Goal: Information Seeking & Learning: Compare options

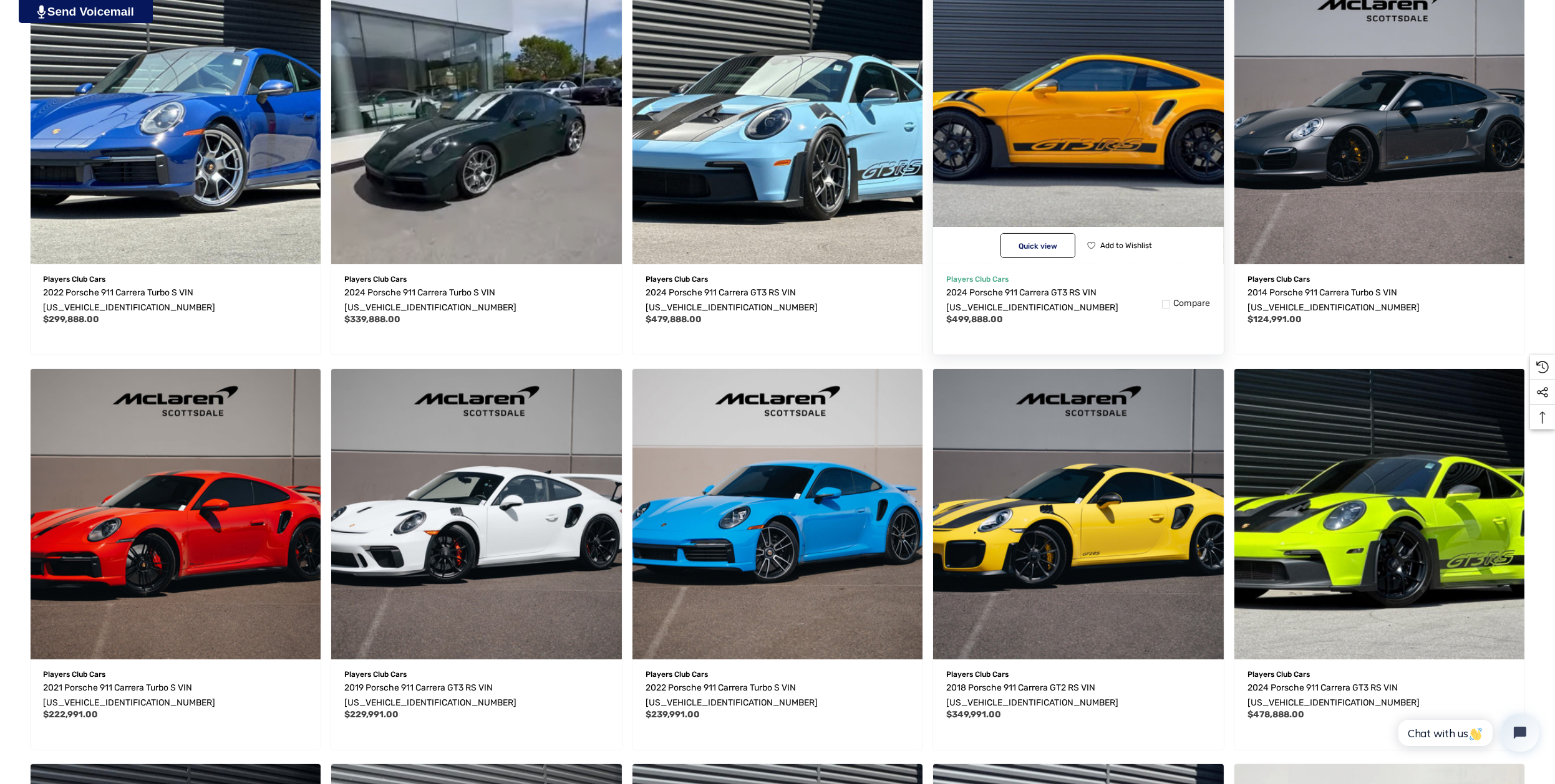
scroll to position [437, 0]
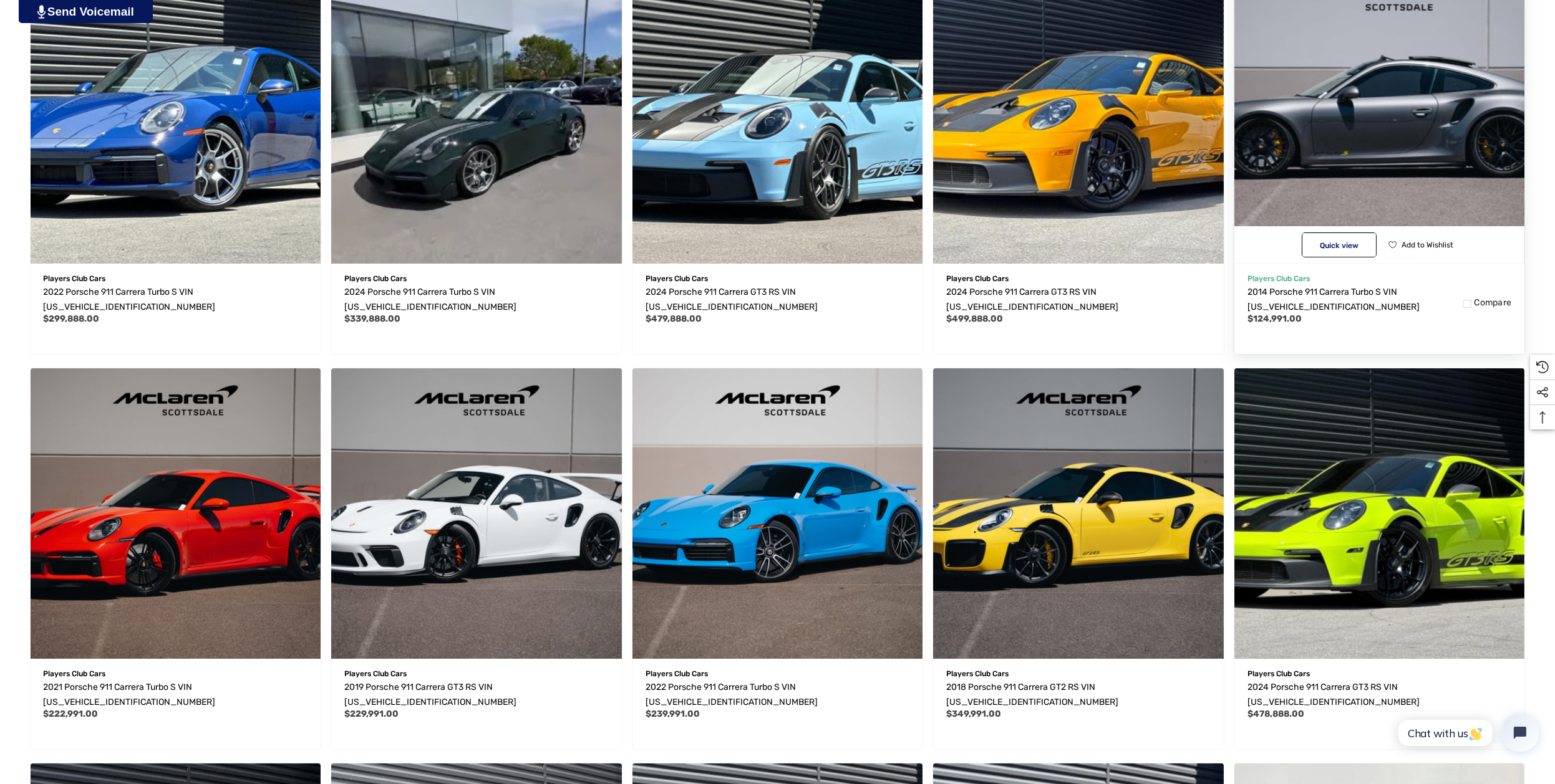
click at [1432, 122] on img "2014 Porsche 911 Carrera Turbo S VIN WP0AD2A9XES167625,$124,991.00\a" at bounding box center [1380, 119] width 319 height 319
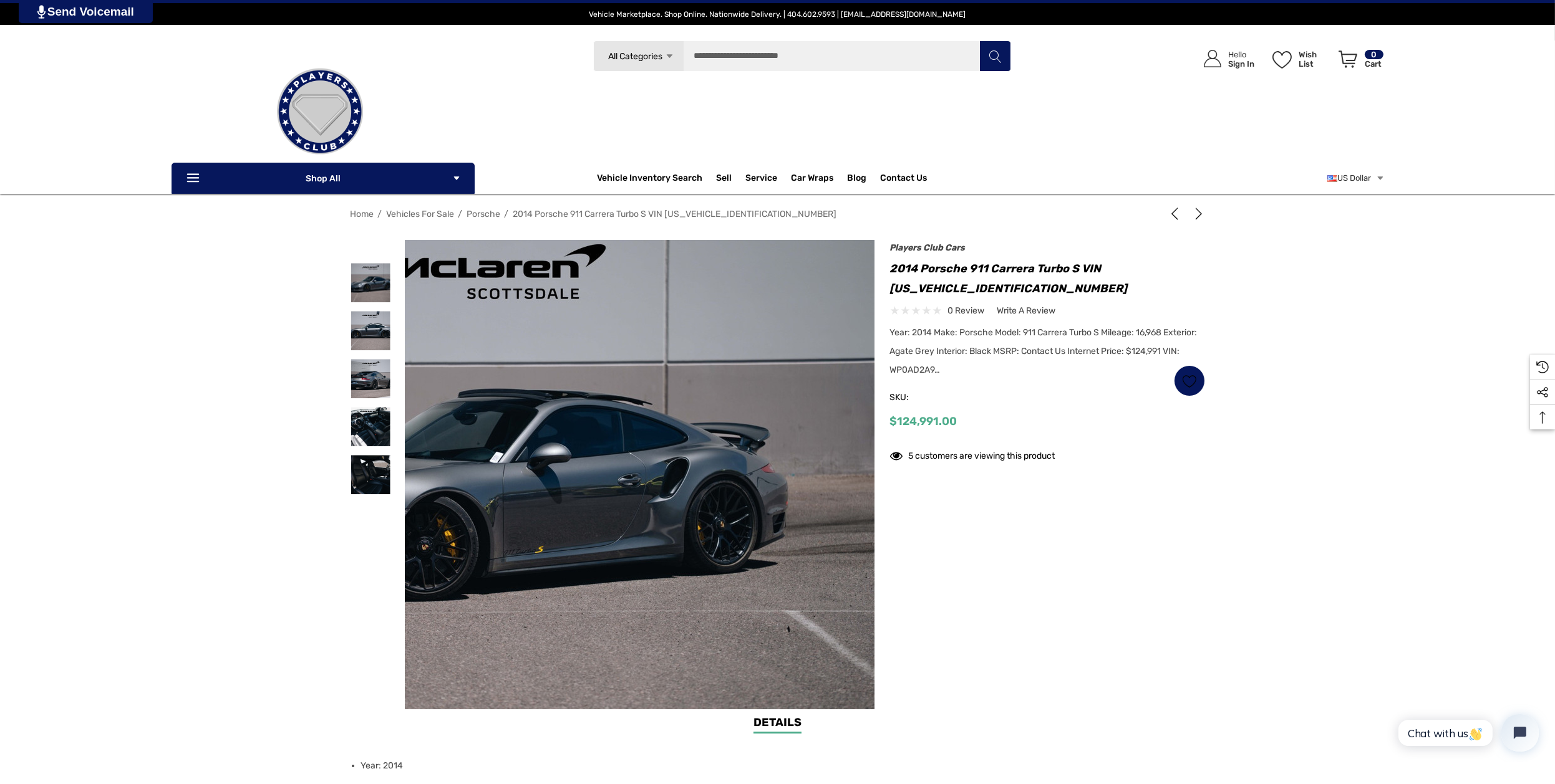
click at [740, 442] on img at bounding box center [490, 479] width 798 height 532
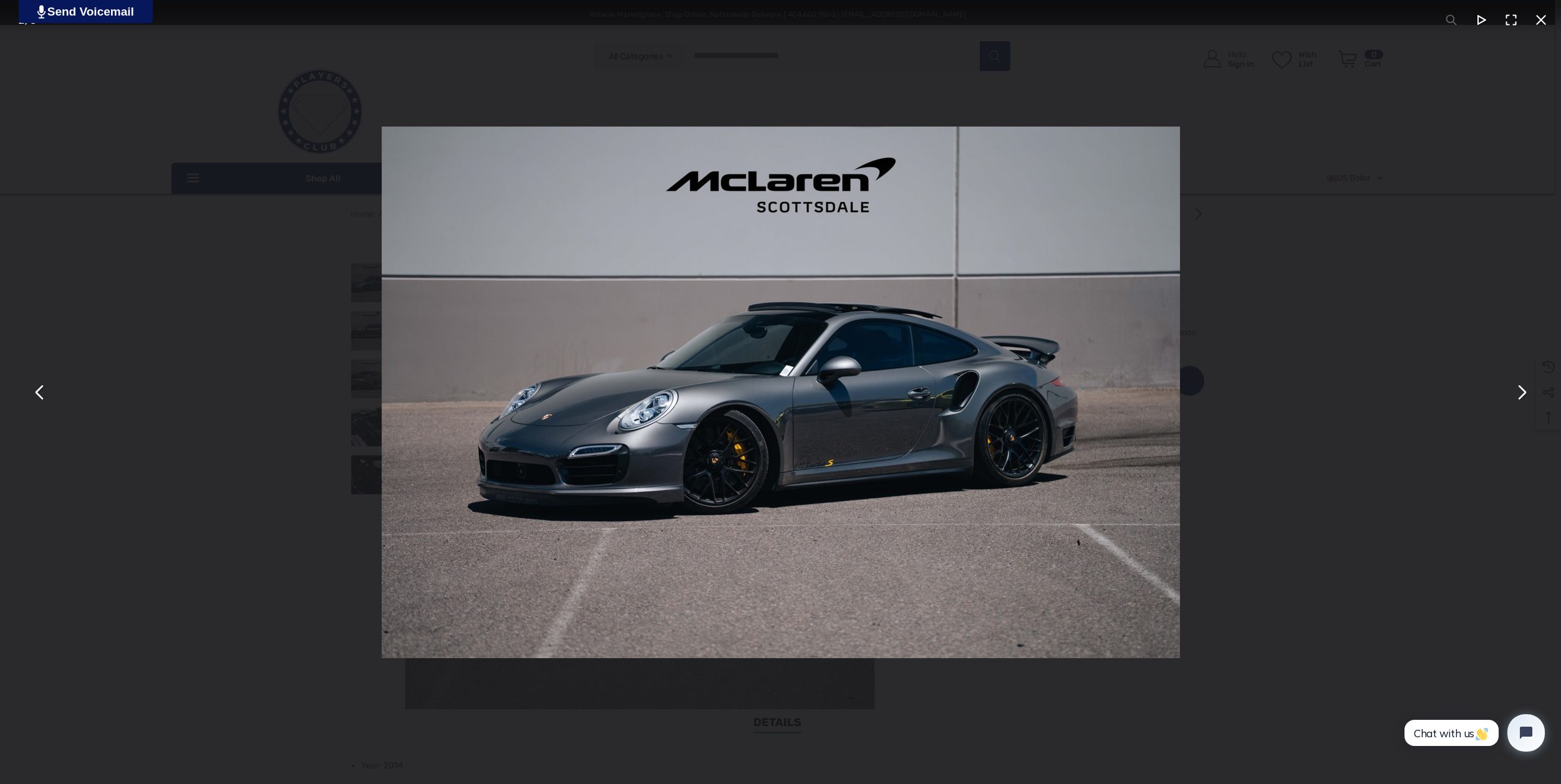
click at [1518, 390] on button "You can close this modal content with the ESC key" at bounding box center [1521, 392] width 30 height 30
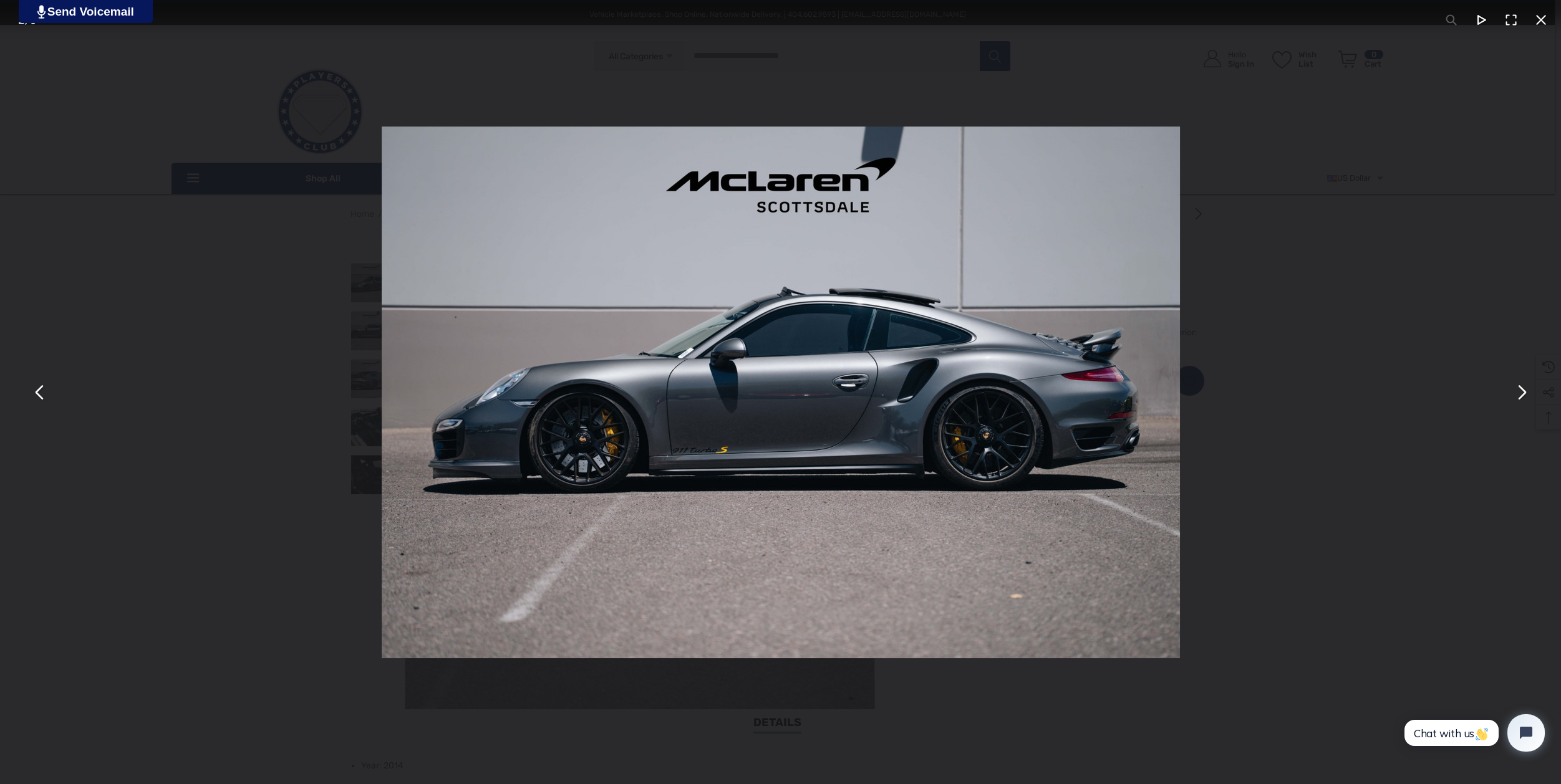
click at [1515, 390] on button "You can close this modal content with the ESC key" at bounding box center [1521, 392] width 30 height 30
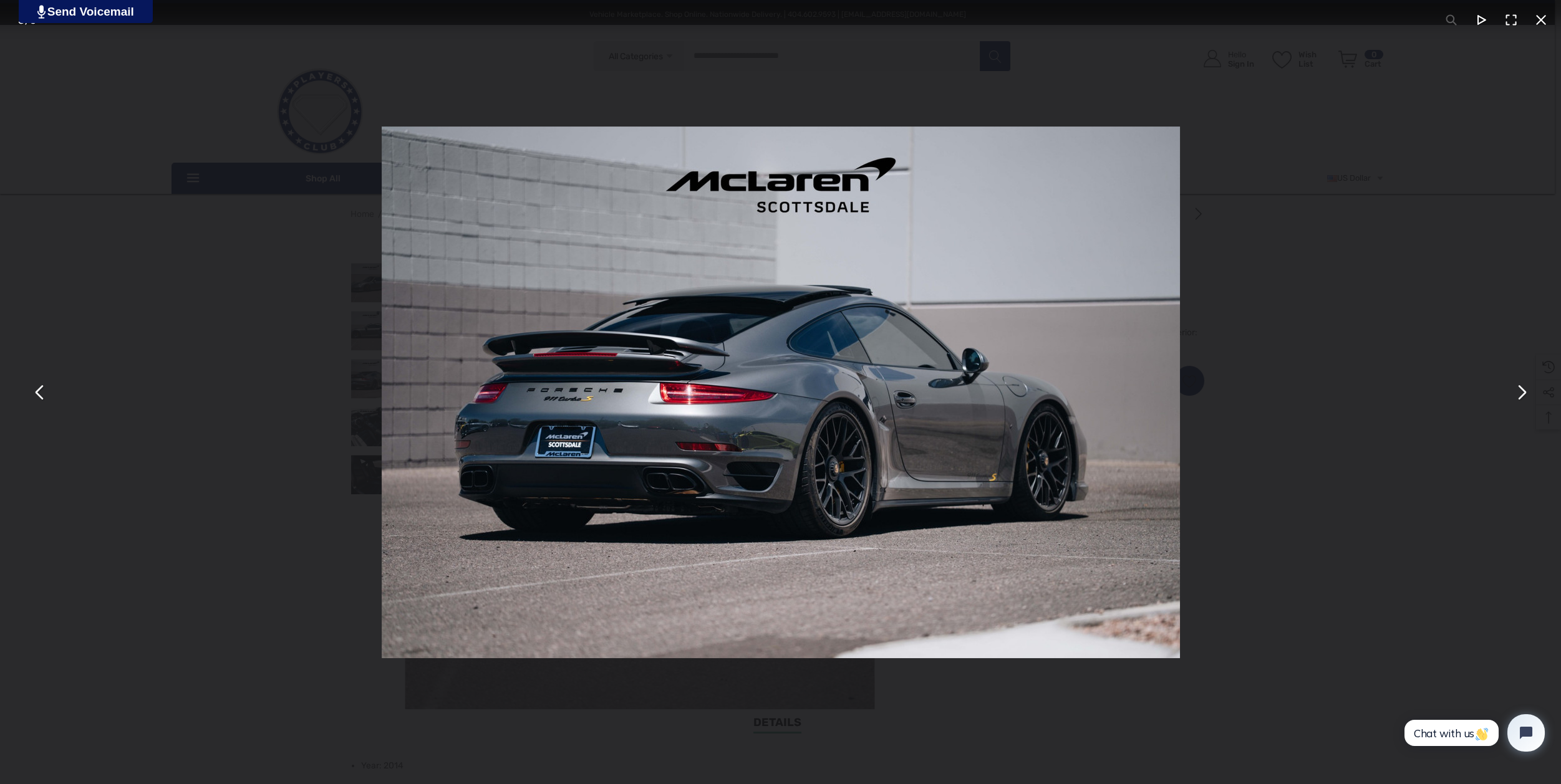
click at [1515, 390] on button "You can close this modal content with the ESC key" at bounding box center [1521, 392] width 30 height 30
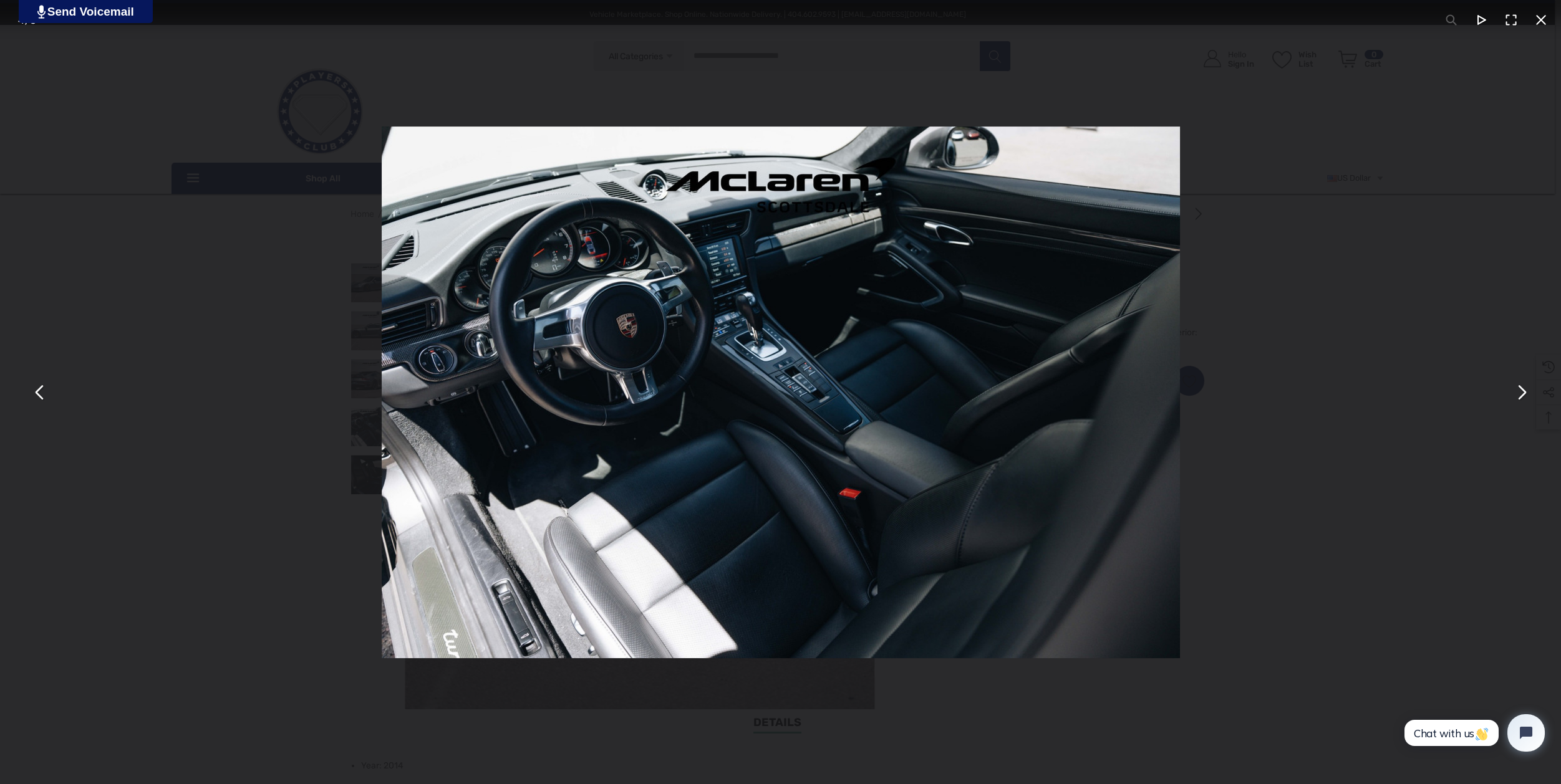
click at [1515, 390] on button "You can close this modal content with the ESC key" at bounding box center [1521, 392] width 30 height 30
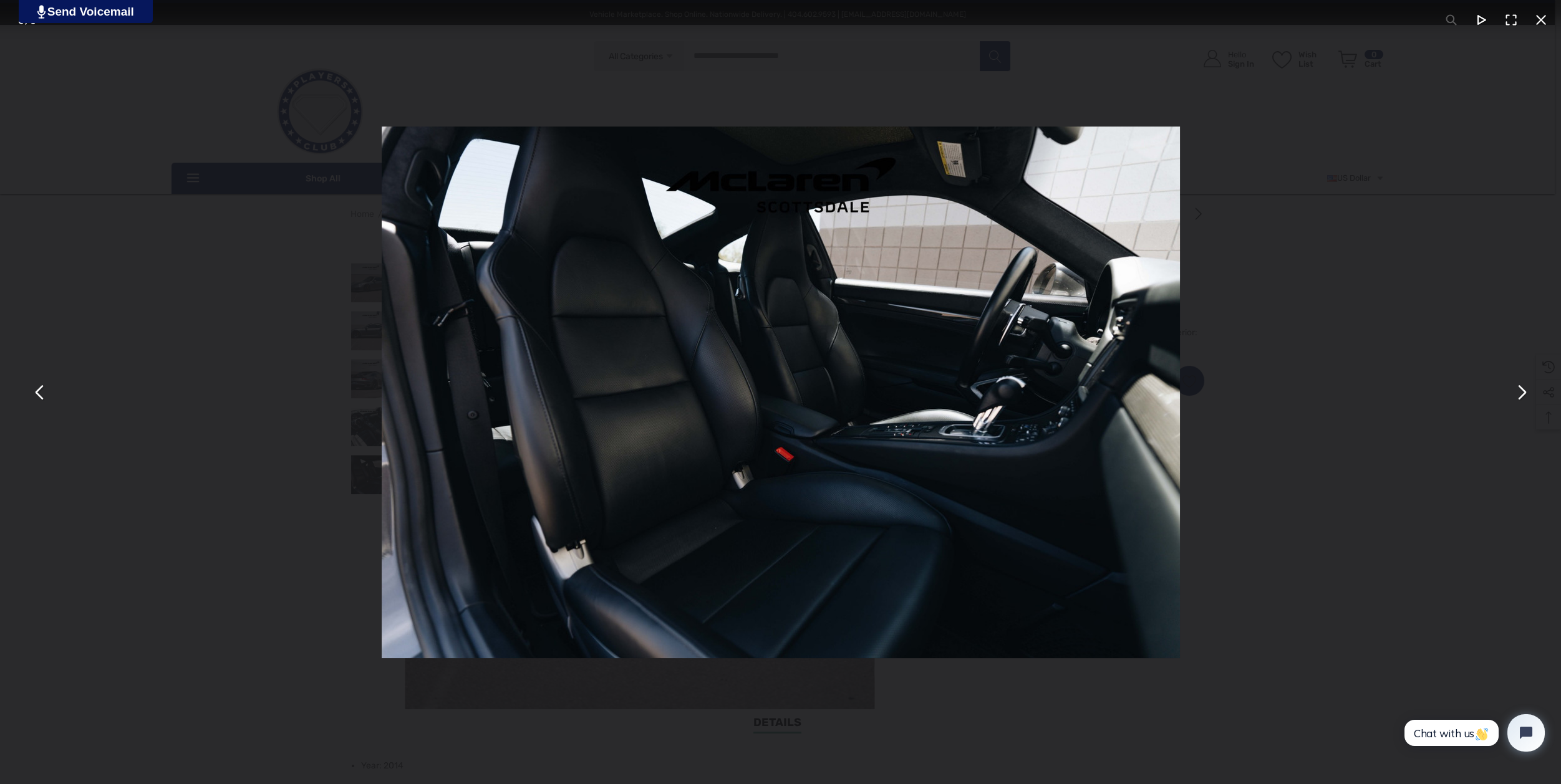
click at [1515, 390] on button "You can close this modal content with the ESC key" at bounding box center [1521, 392] width 30 height 30
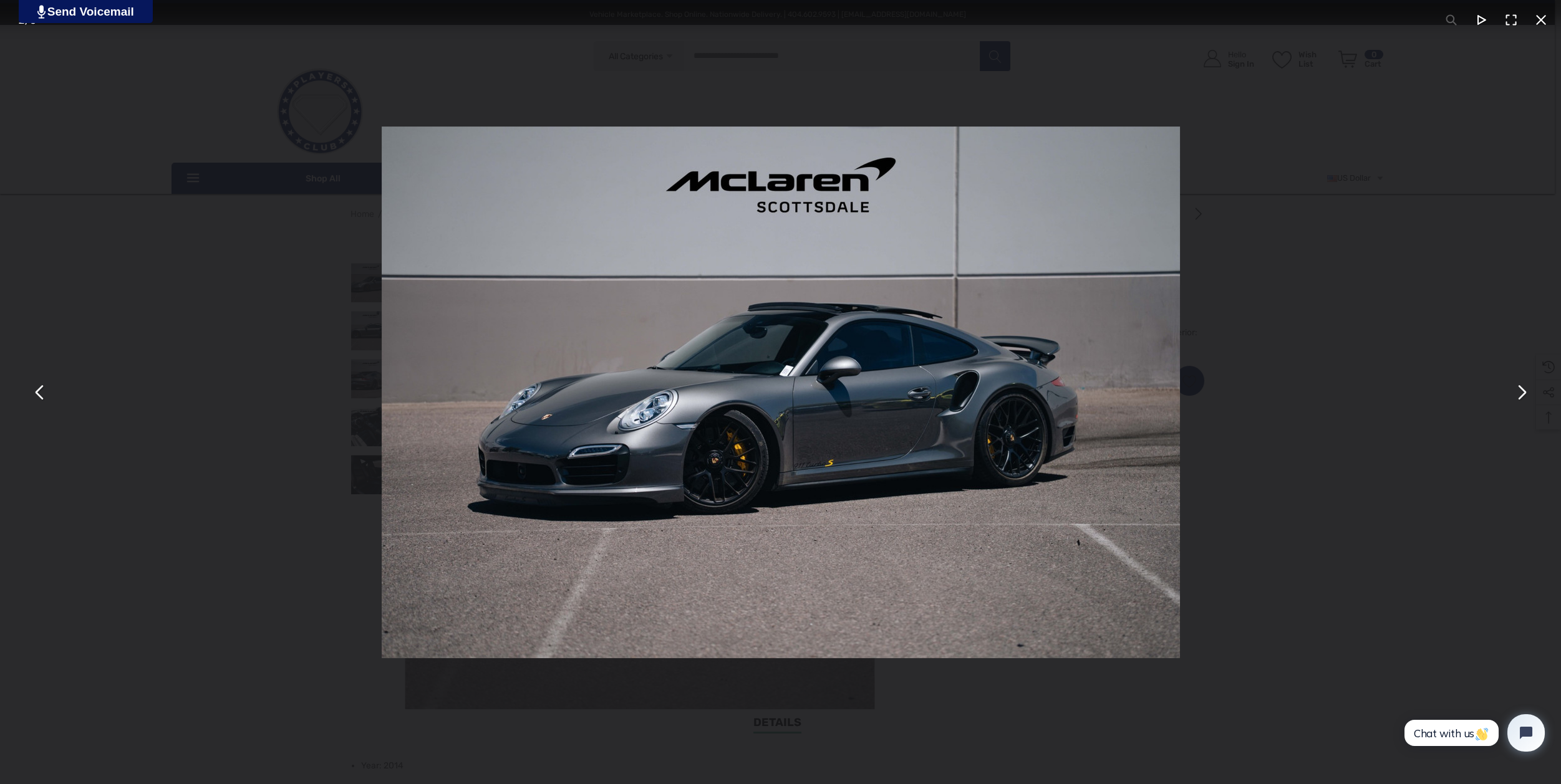
click at [1538, 19] on button "You can close this modal content with the ESC key" at bounding box center [1541, 19] width 30 height 30
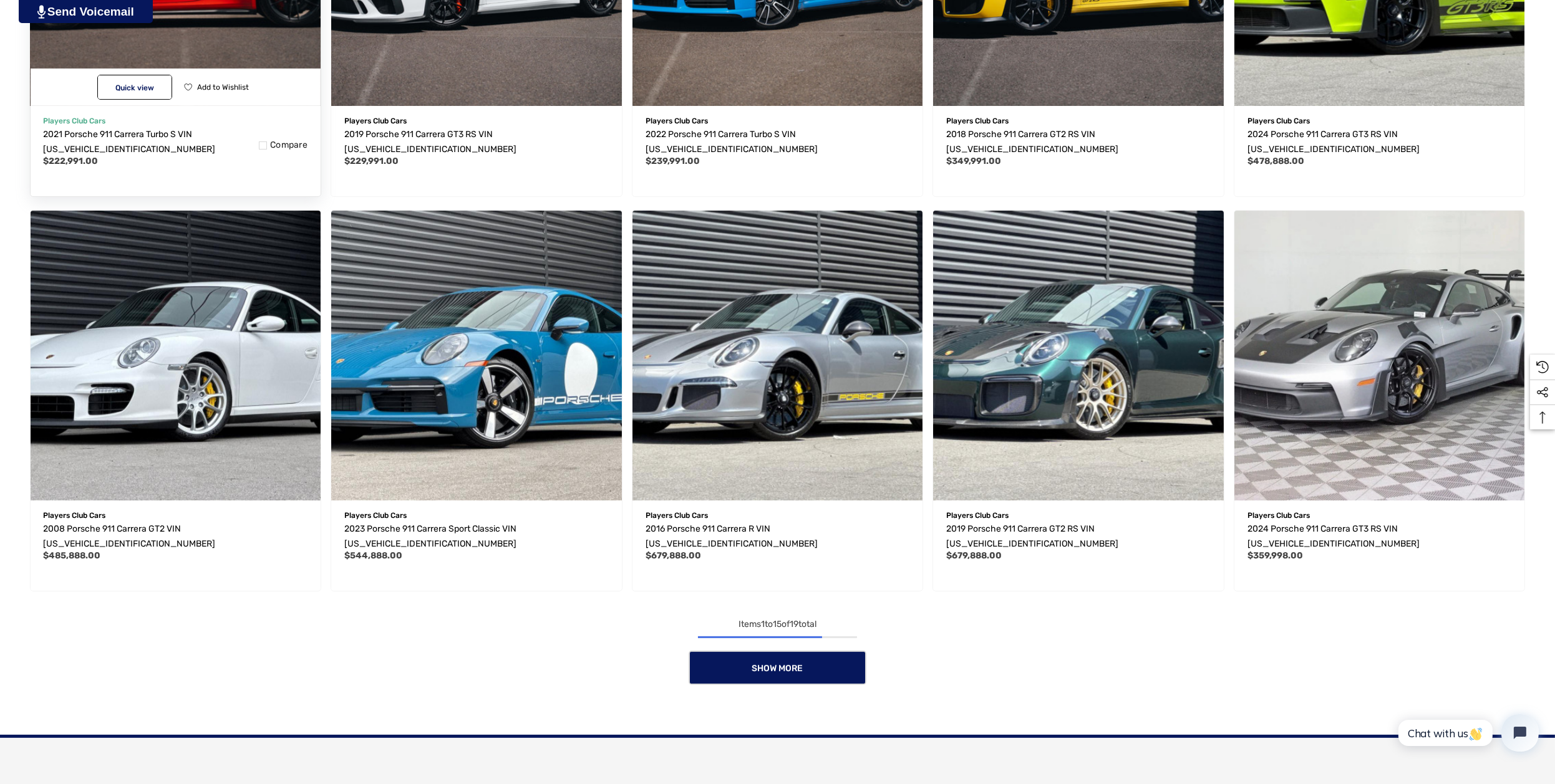
scroll to position [991, 0]
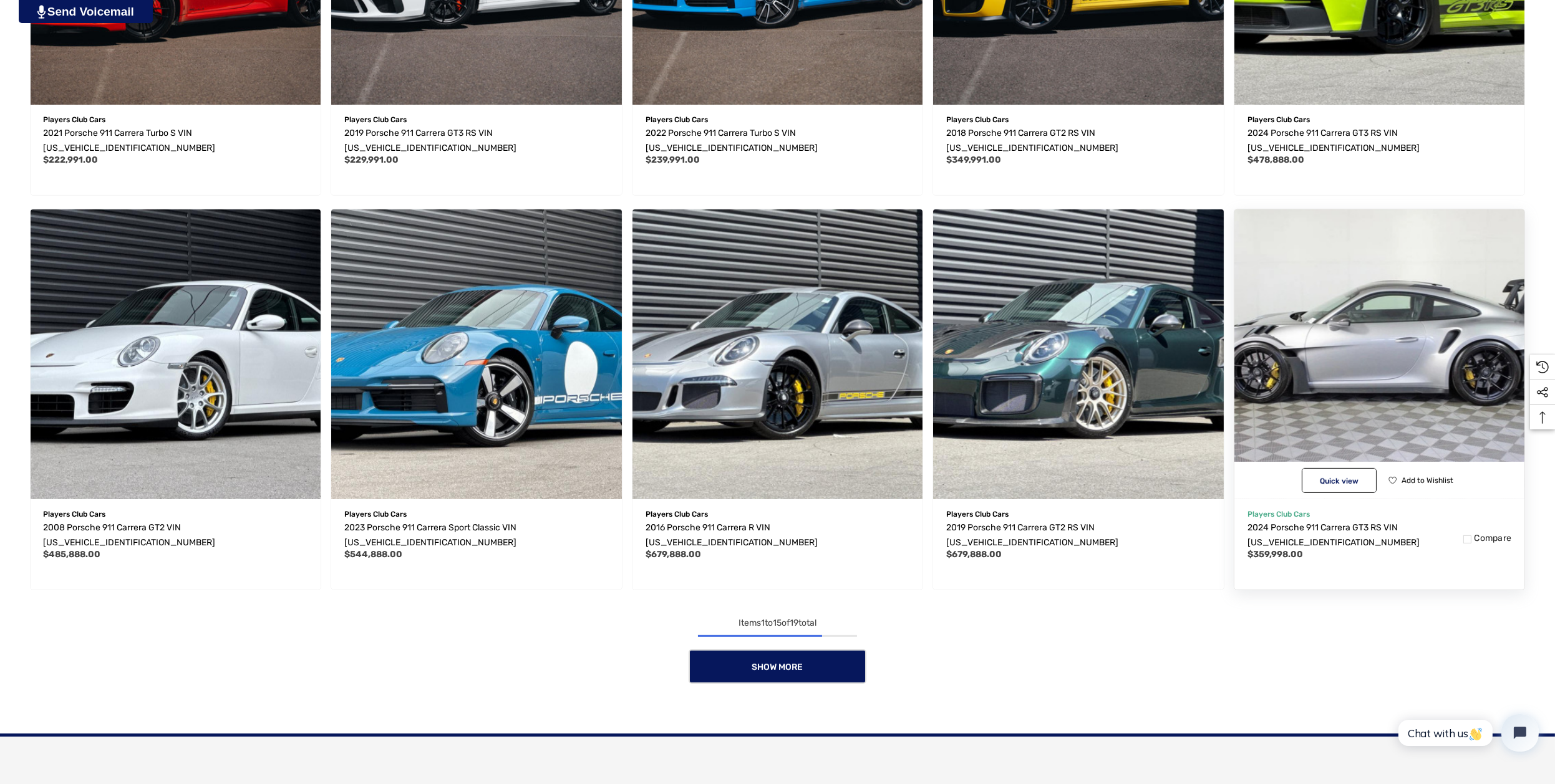
click at [1306, 300] on img "2024 Porsche 911 Carrera GT3 RS VIN WP0AF2A91RS272120,$359,998.00\a" at bounding box center [1380, 354] width 319 height 319
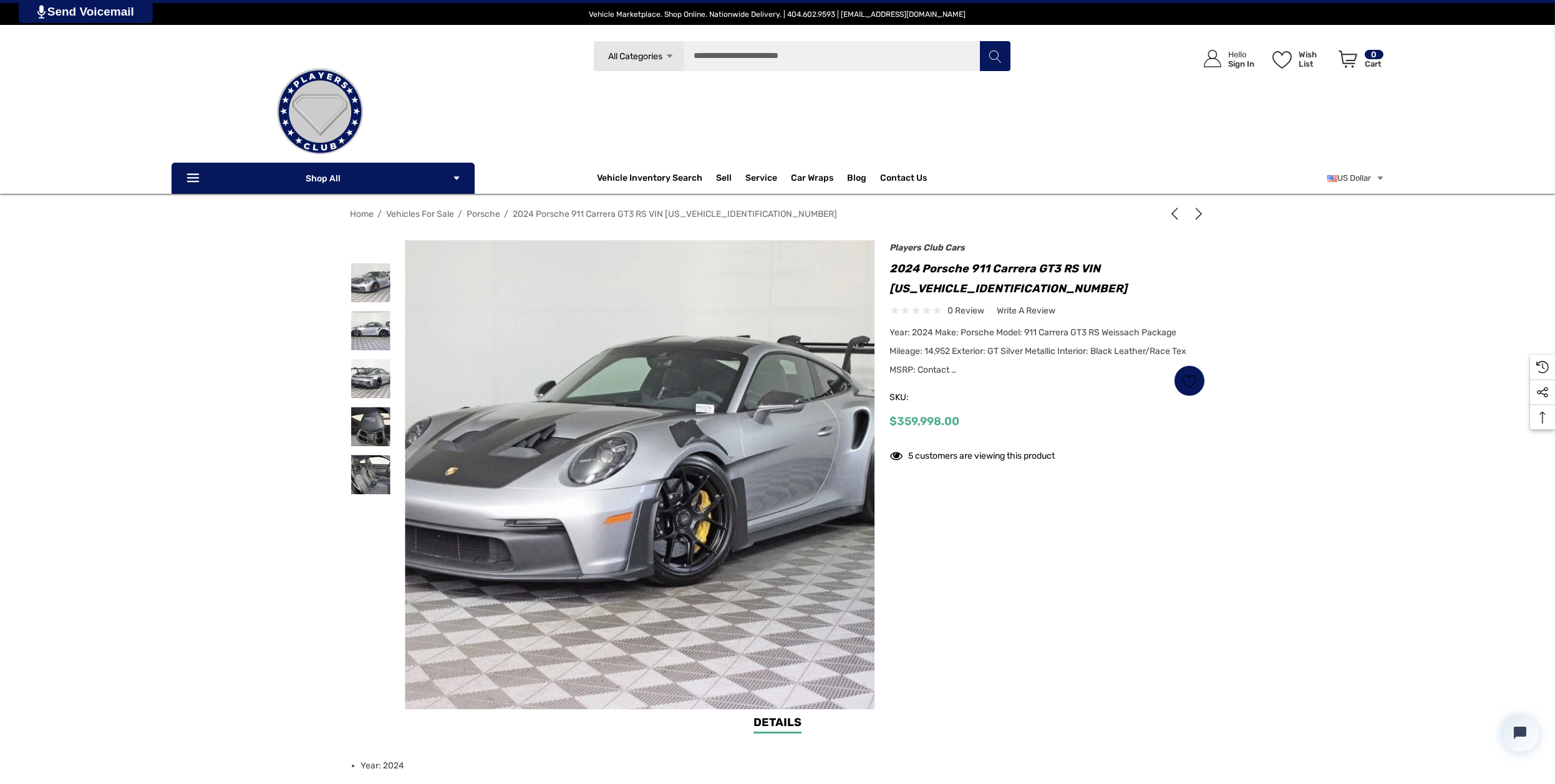
click at [604, 430] on img at bounding box center [664, 487] width 798 height 598
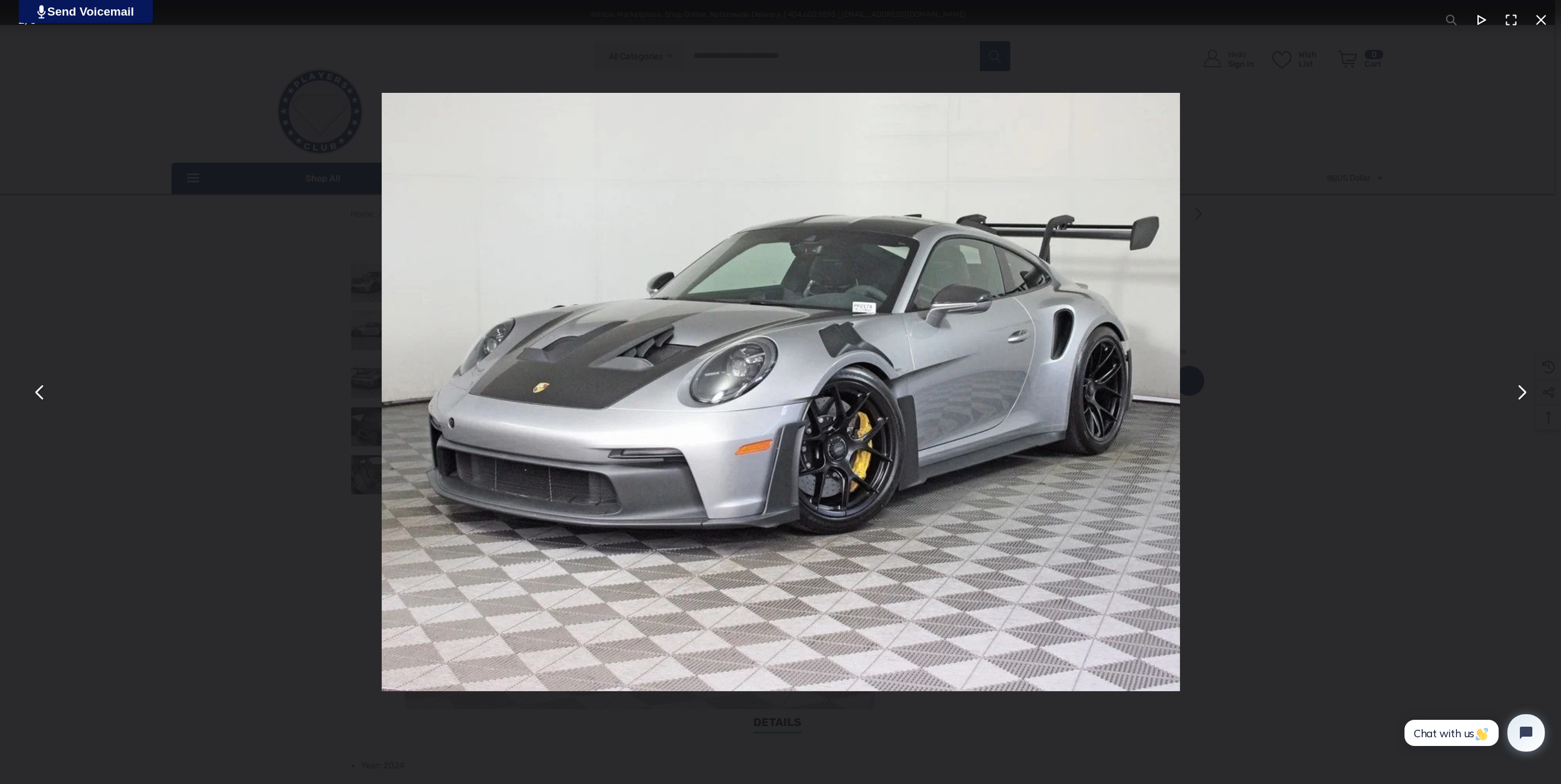
click at [783, 449] on img "You can close this modal content with the ESC key" at bounding box center [780, 392] width 798 height 598
click at [1519, 390] on button "You can close this modal content with the ESC key" at bounding box center [1521, 392] width 30 height 30
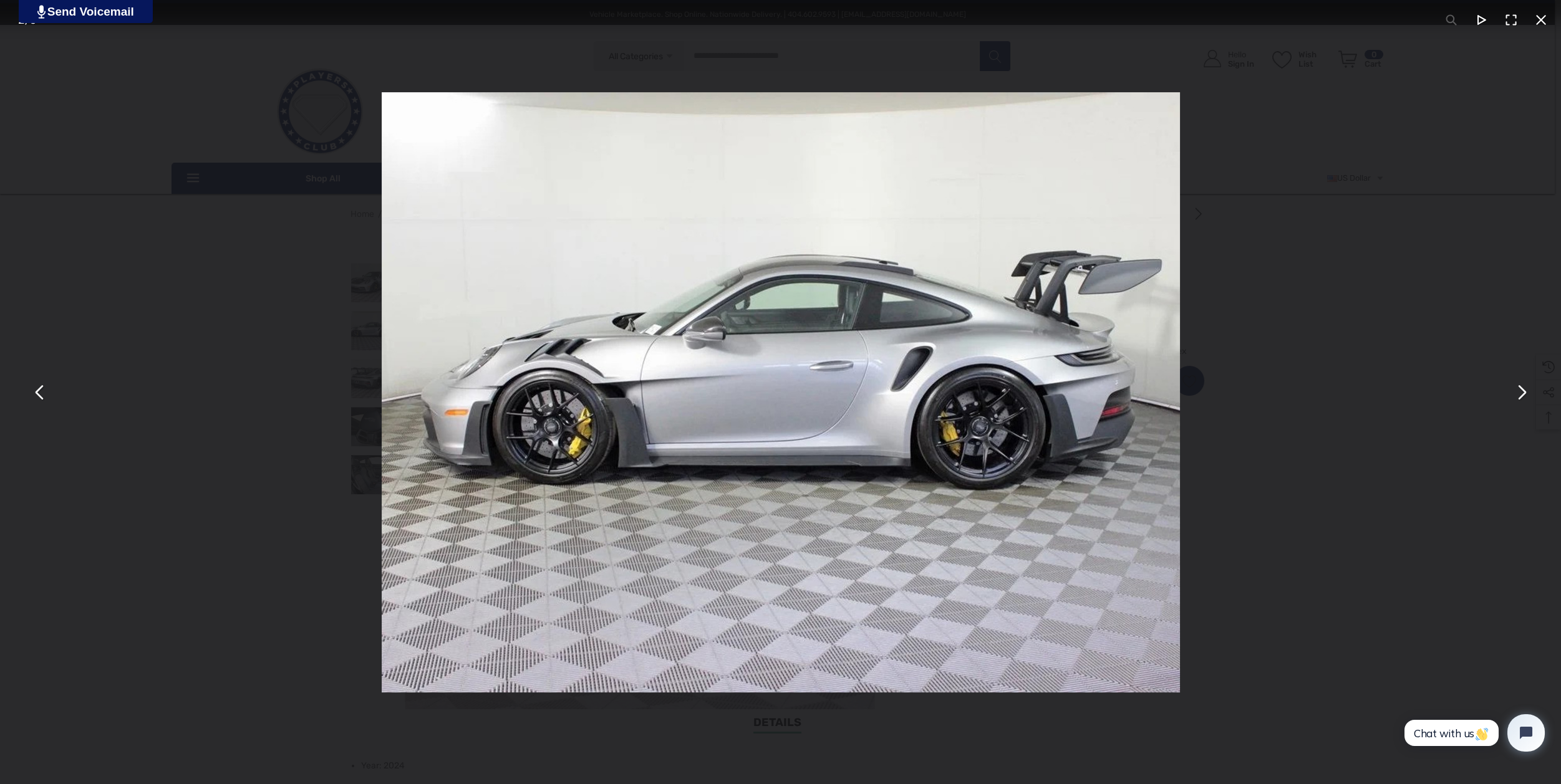
click at [1519, 390] on button "You can close this modal content with the ESC key" at bounding box center [1521, 392] width 30 height 30
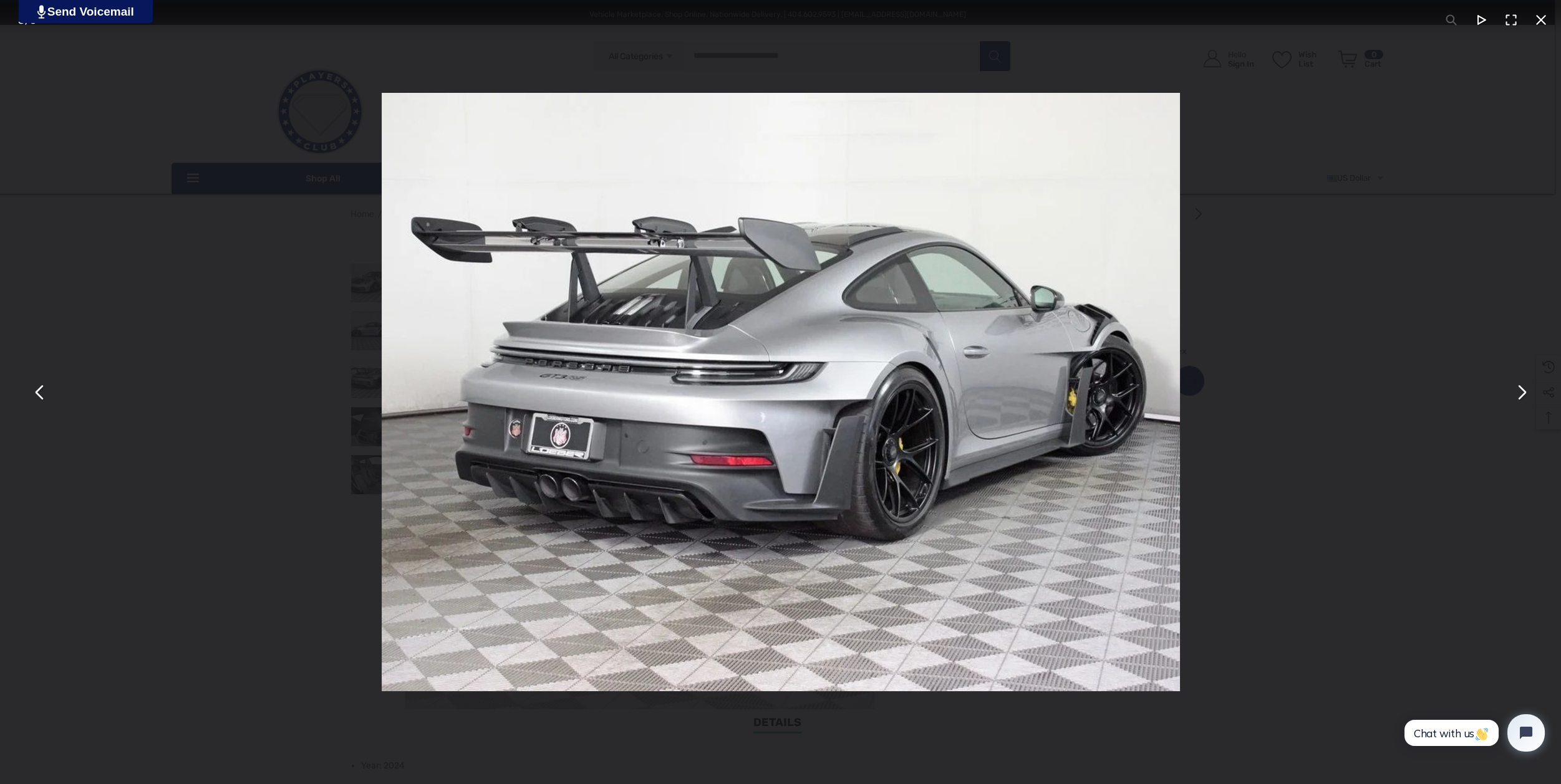
click at [1537, 20] on button "You can close this modal content with the ESC key" at bounding box center [1541, 19] width 30 height 30
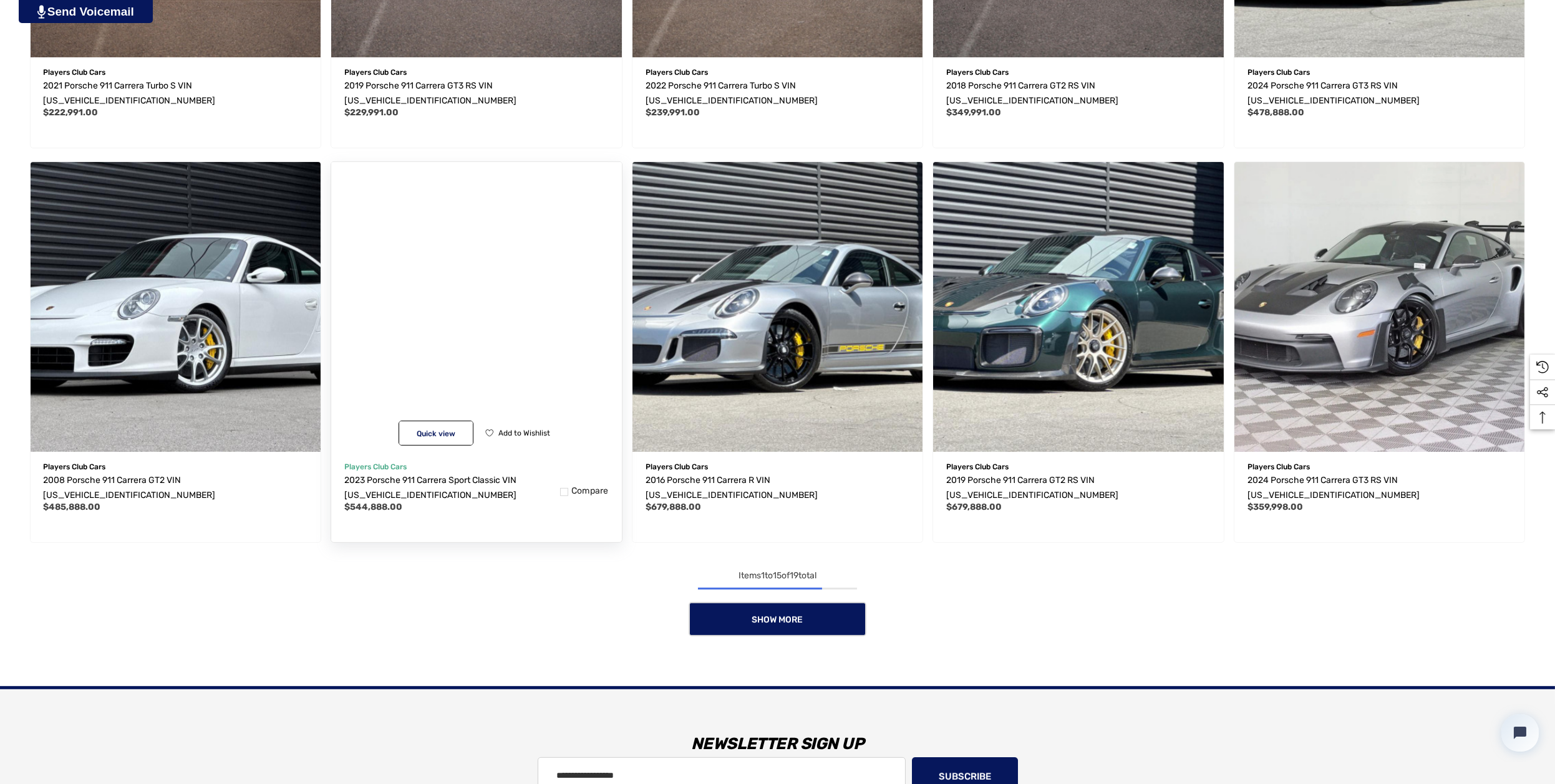
scroll to position [1115, 0]
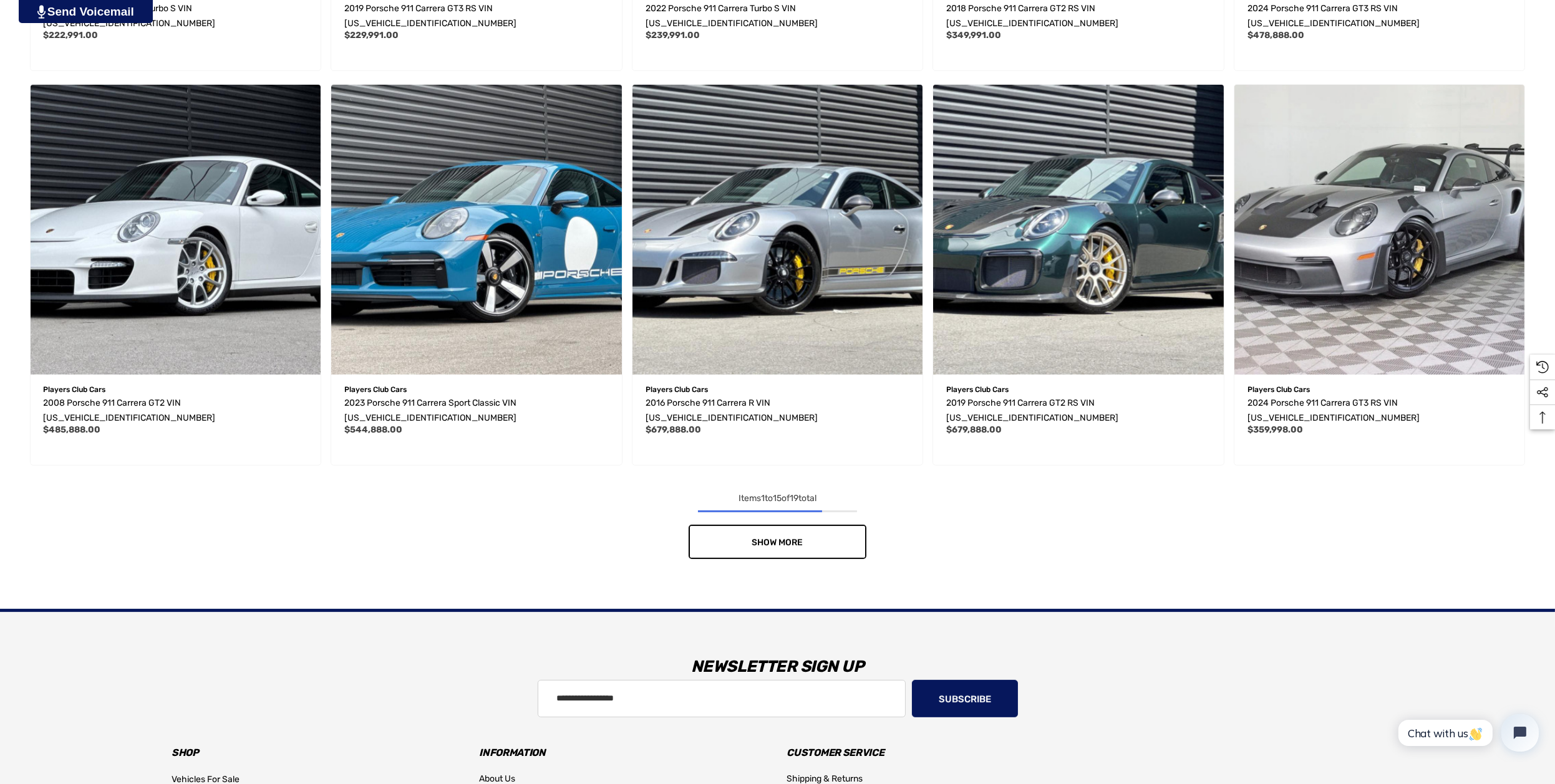
click at [761, 525] on link "Show More" at bounding box center [778, 541] width 178 height 34
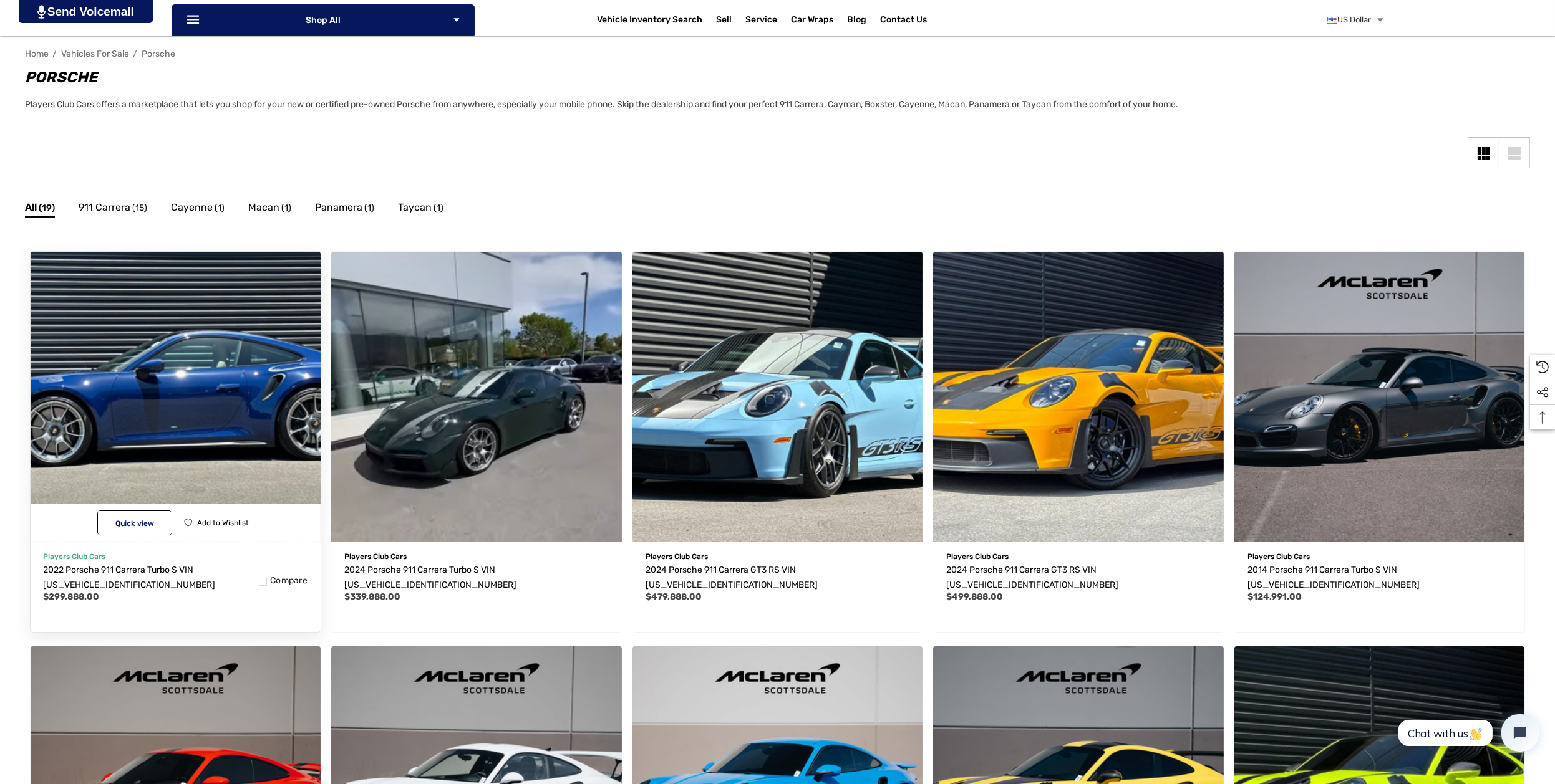
scroll to position [187, 0]
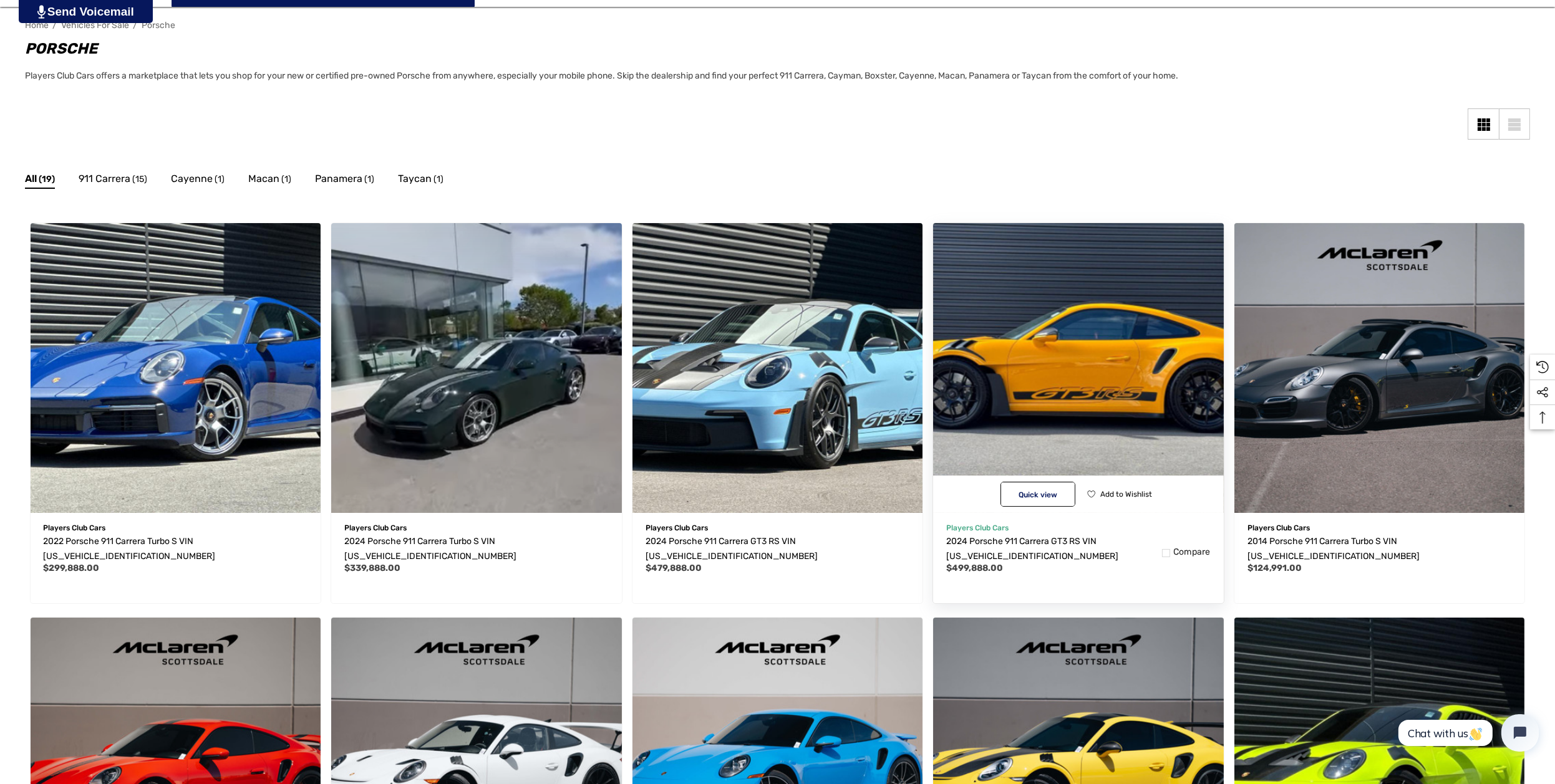
click at [1006, 410] on img "2024 Porsche 911 Carrera GT3 RS VIN WP0AF2A90RS272464,$499,888.00\a" at bounding box center [1079, 367] width 319 height 319
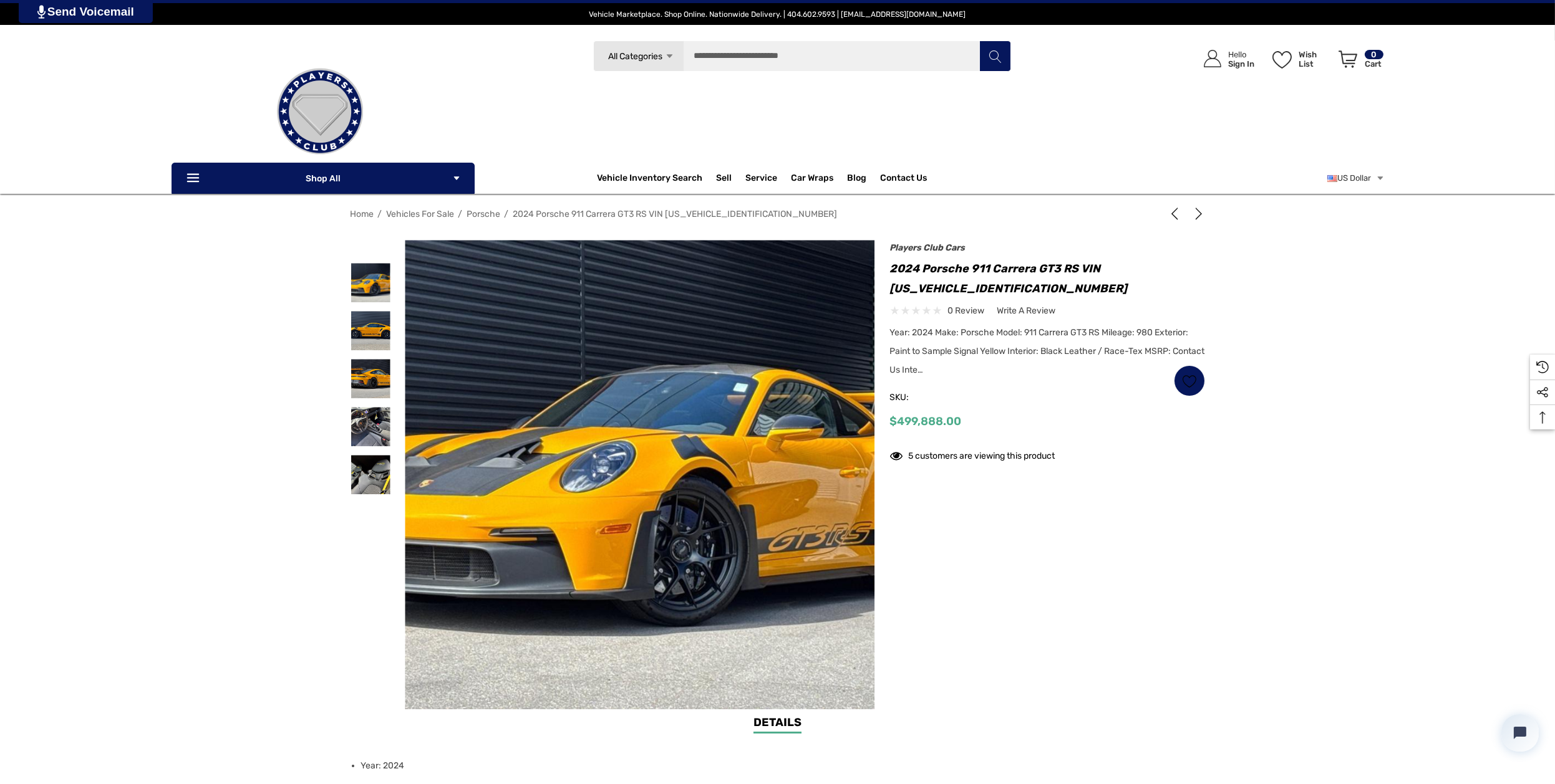
click at [609, 439] on img at bounding box center [661, 479] width 798 height 532
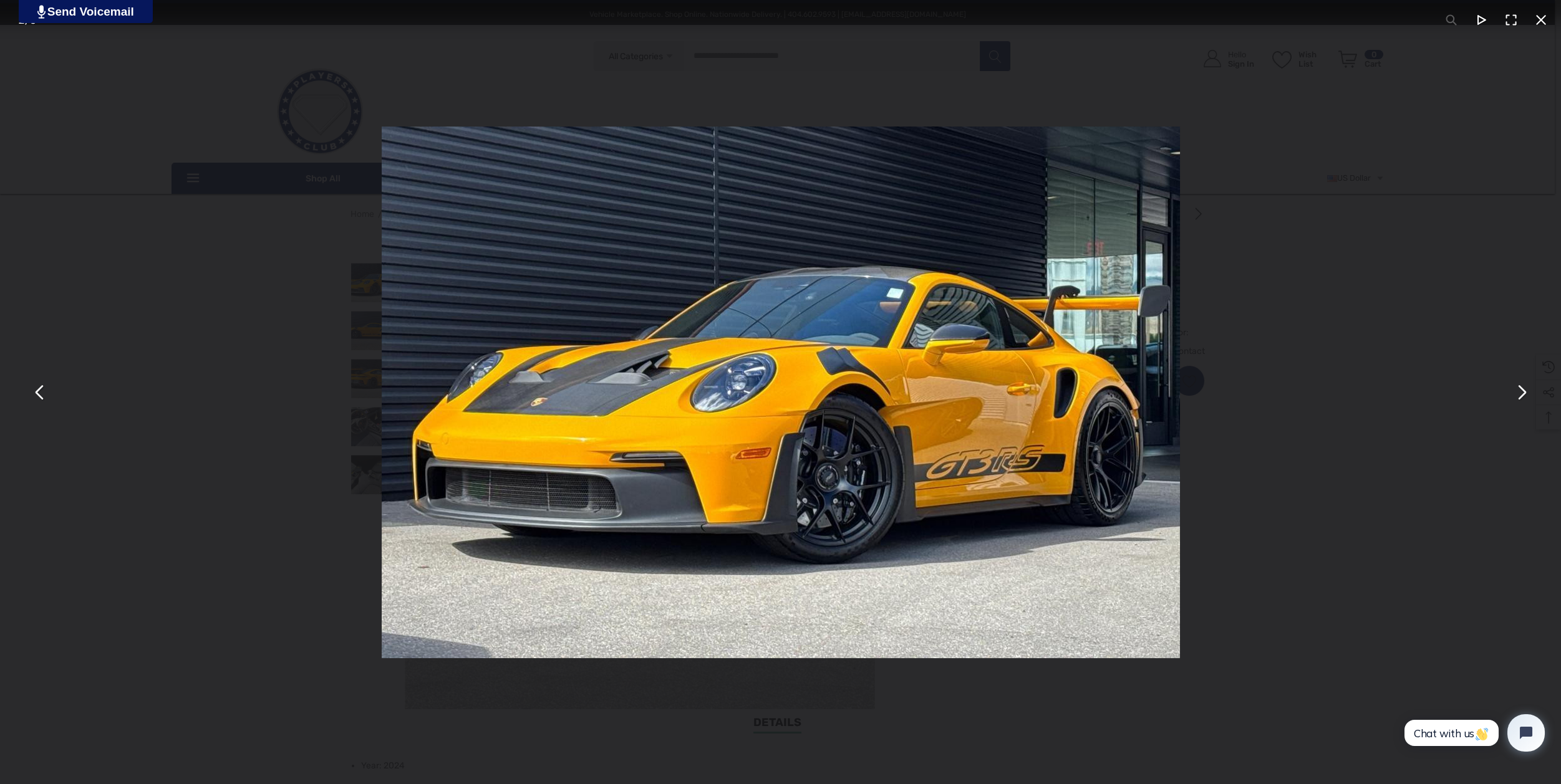
click at [1520, 390] on button "You can close this modal content with the ESC key" at bounding box center [1521, 392] width 30 height 30
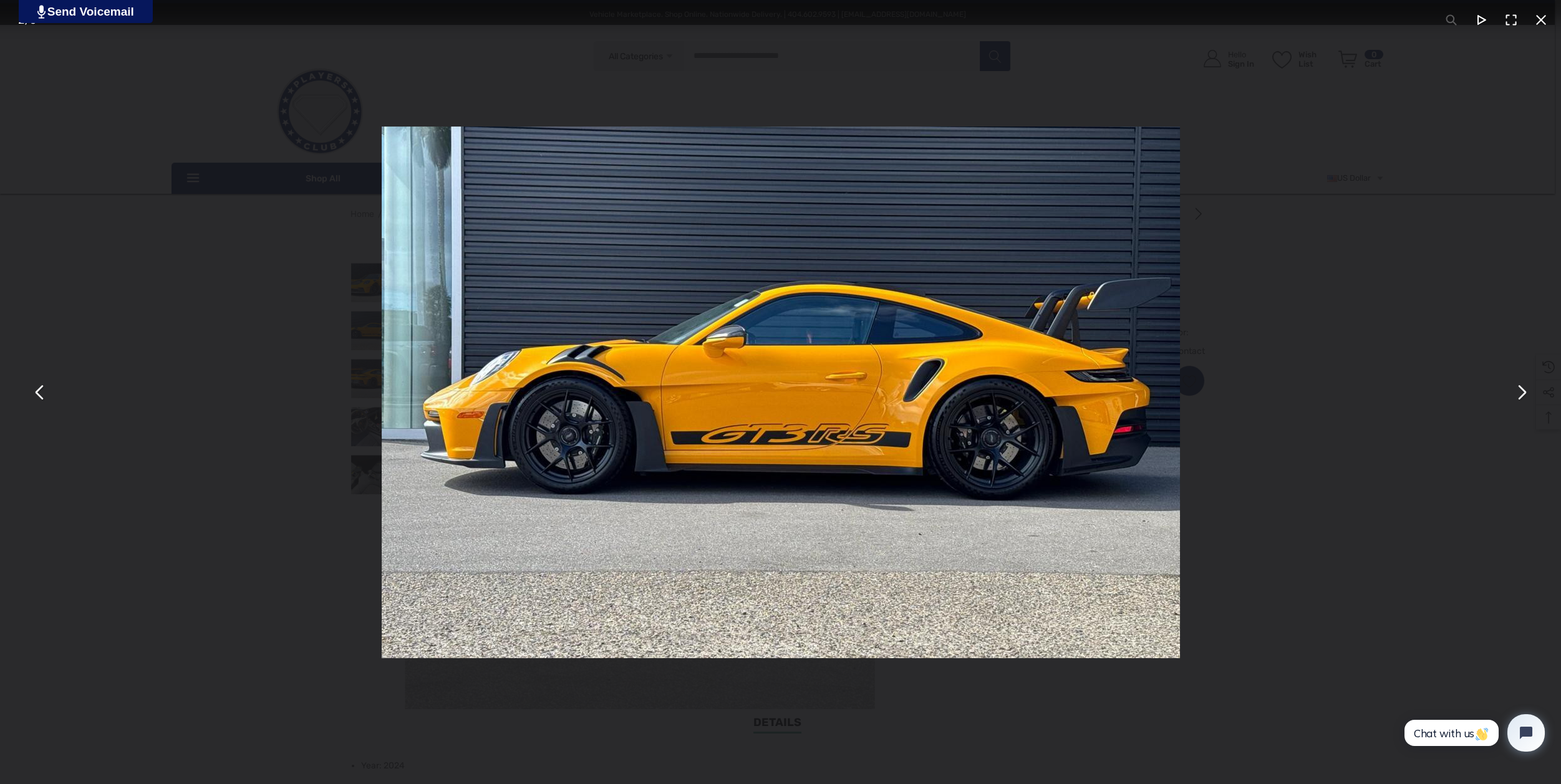
click at [1519, 390] on button "You can close this modal content with the ESC key" at bounding box center [1521, 392] width 30 height 30
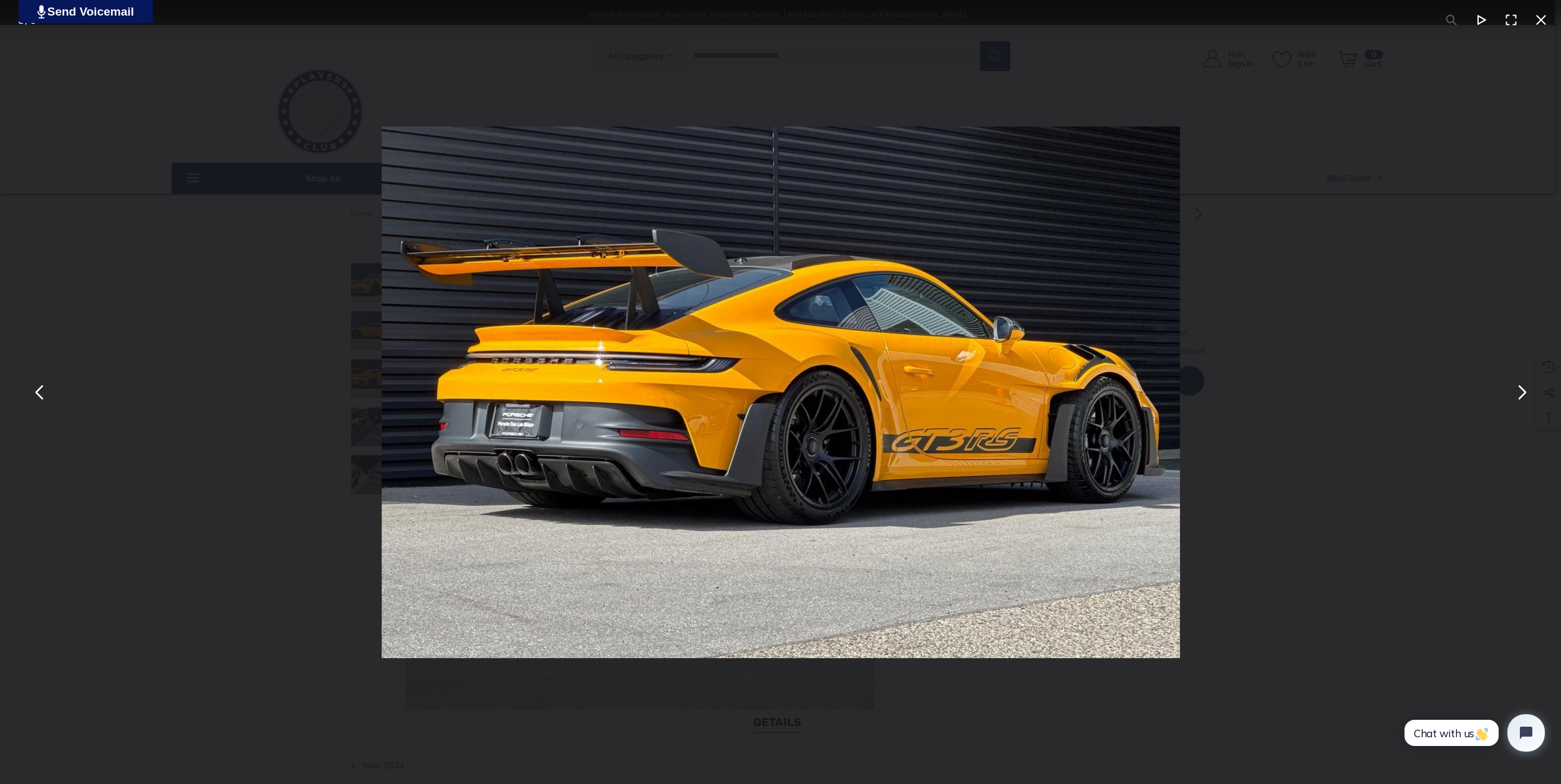
click at [1519, 390] on button "You can close this modal content with the ESC key" at bounding box center [1521, 392] width 30 height 30
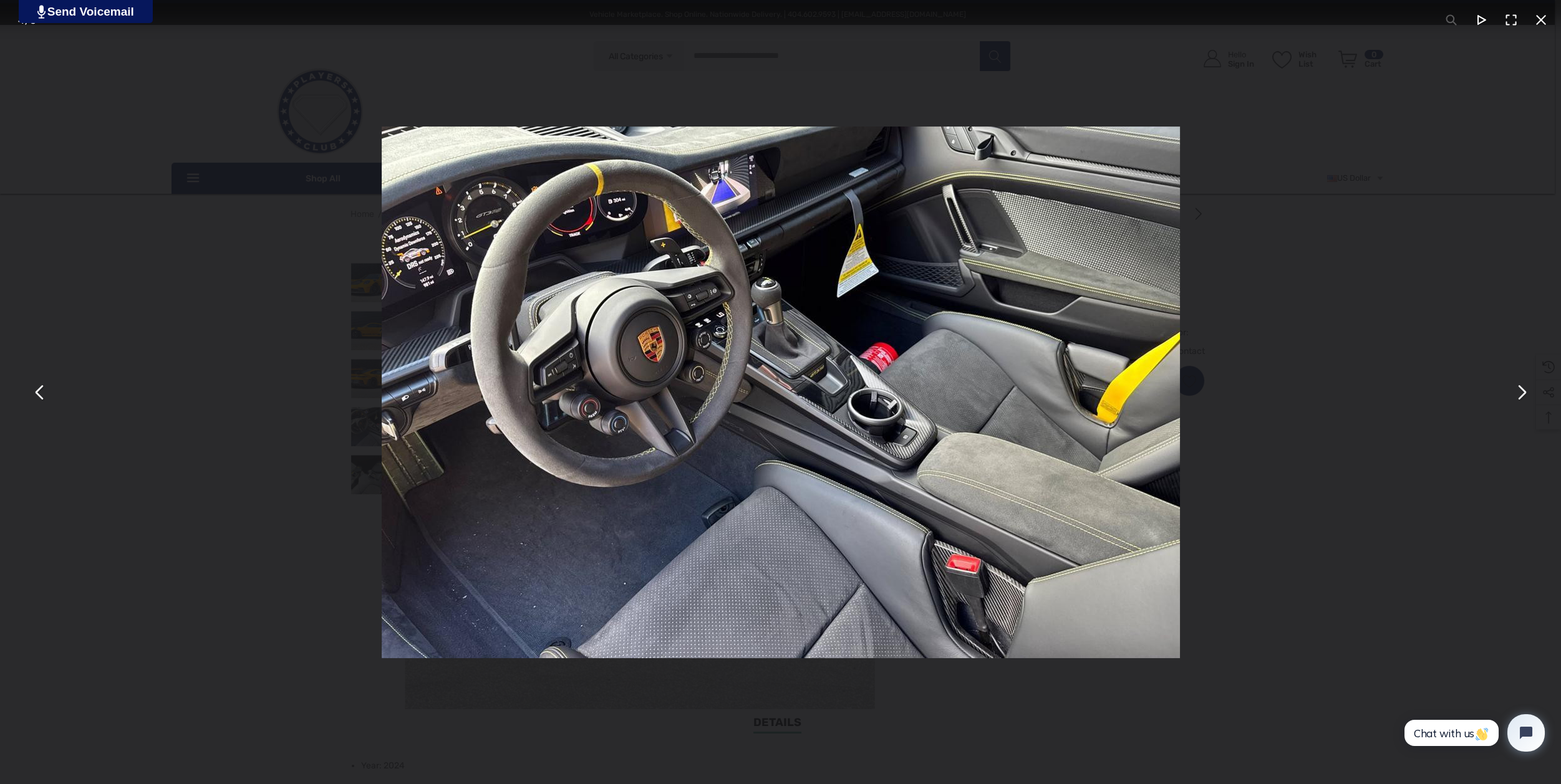
click at [1519, 390] on button "You can close this modal content with the ESC key" at bounding box center [1521, 392] width 30 height 30
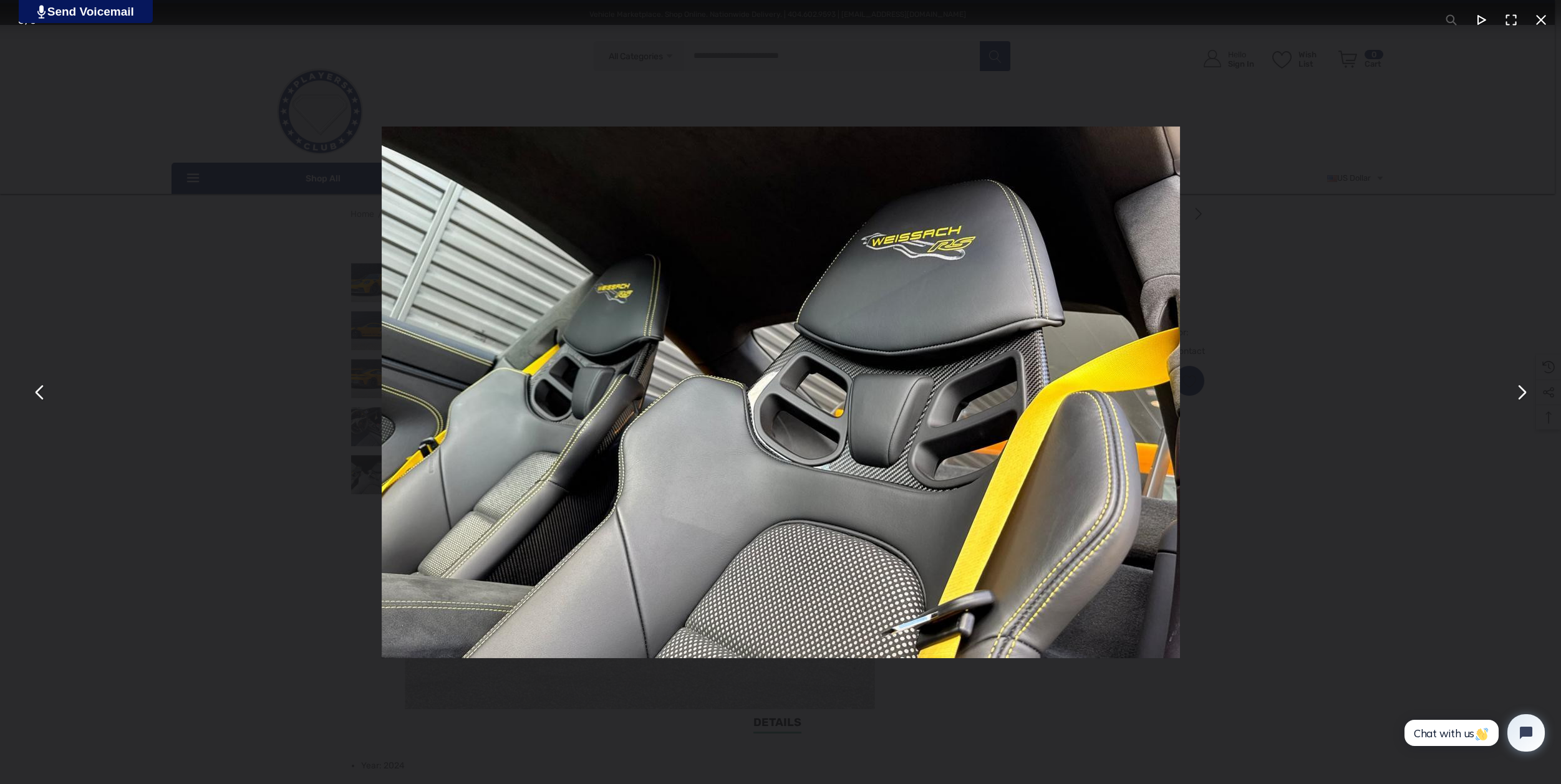
click at [1519, 390] on button "You can close this modal content with the ESC key" at bounding box center [1521, 392] width 30 height 30
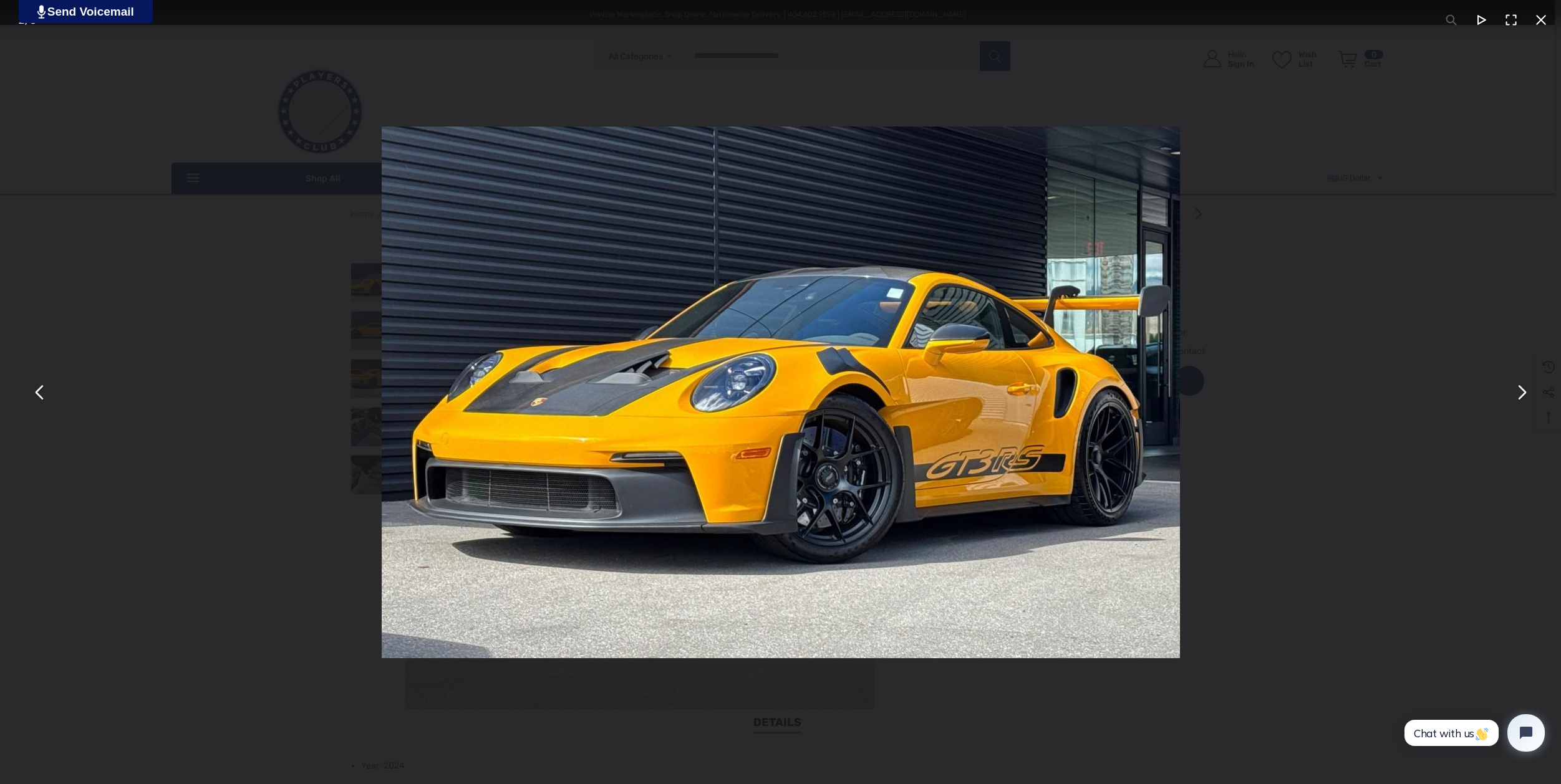
click at [1519, 394] on button "You can close this modal content with the ESC key" at bounding box center [1521, 392] width 30 height 30
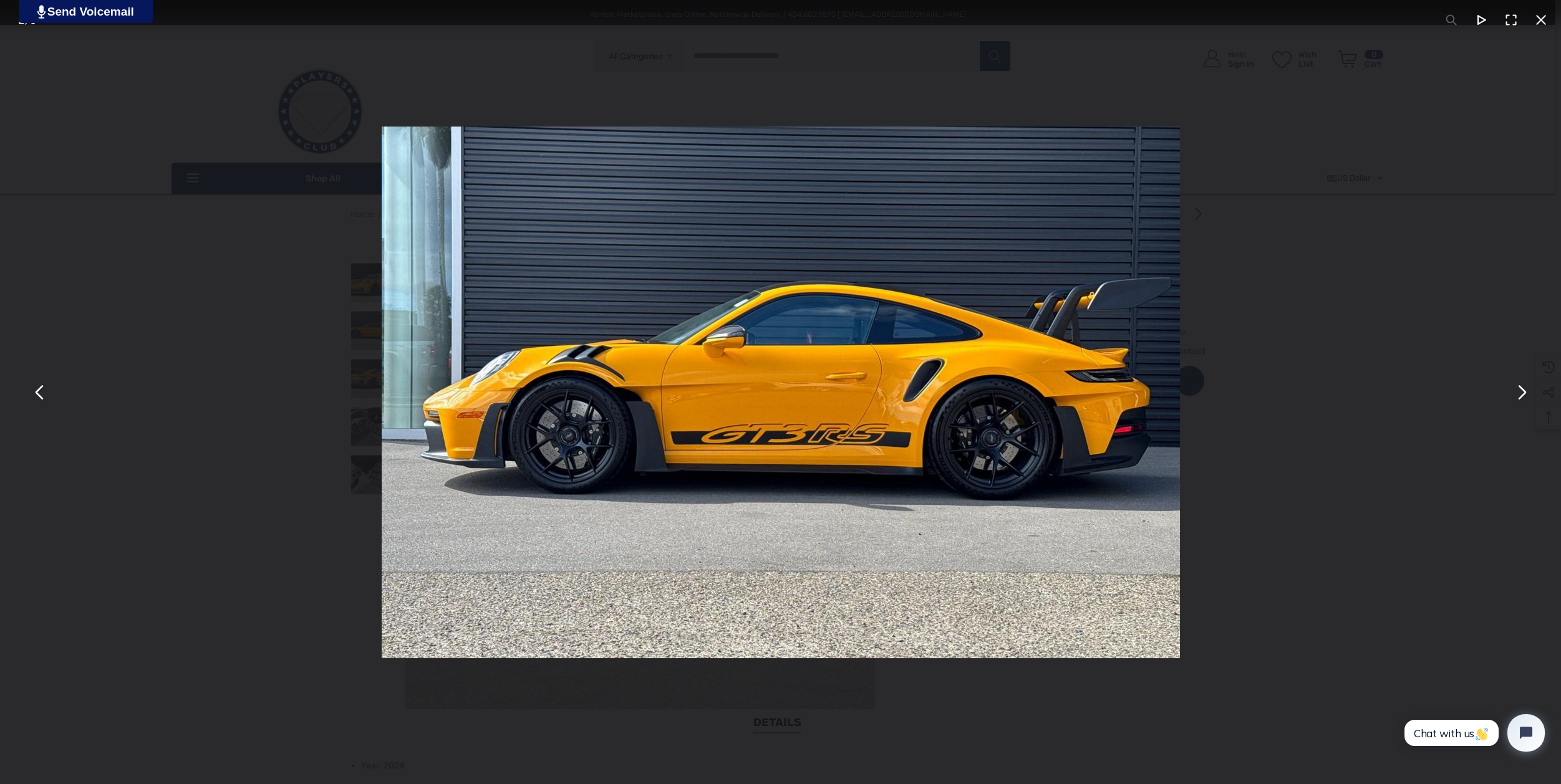
click at [1521, 387] on button "You can close this modal content with the ESC key" at bounding box center [1521, 392] width 30 height 30
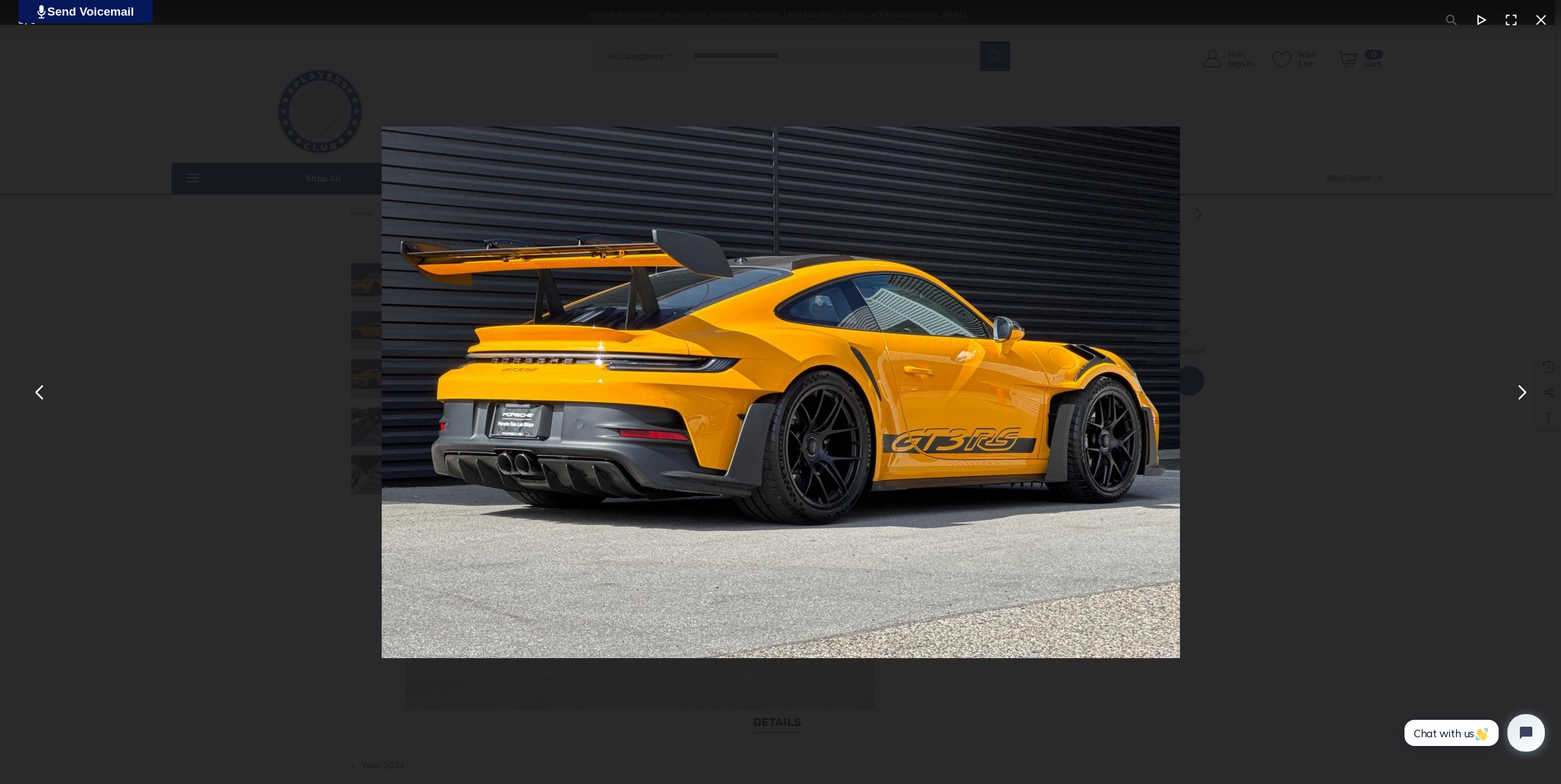
click at [1521, 387] on button "You can close this modal content with the ESC key" at bounding box center [1521, 392] width 30 height 30
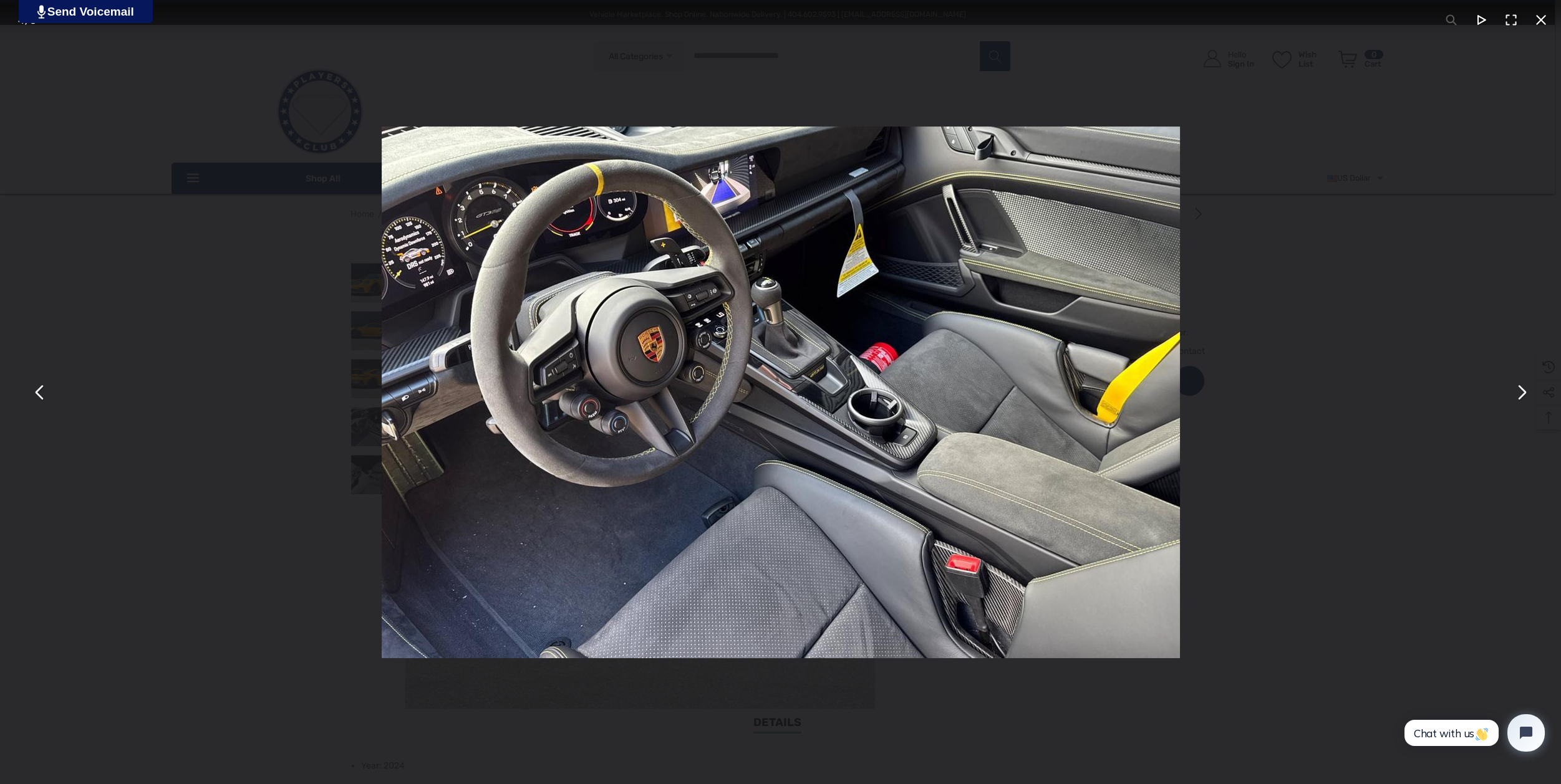
click at [1524, 389] on button "You can close this modal content with the ESC key" at bounding box center [1521, 392] width 30 height 30
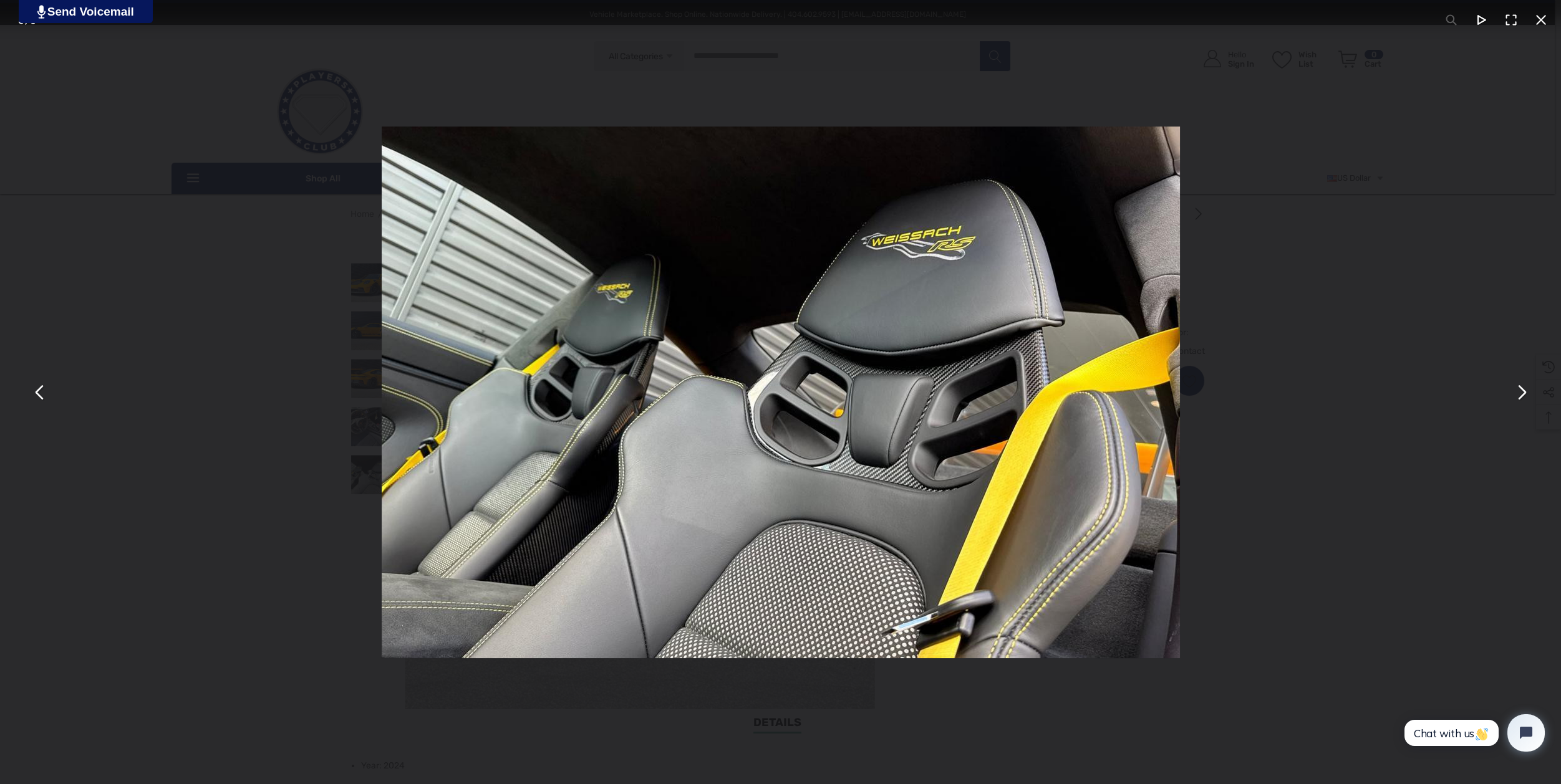
click at [1536, 19] on button "You can close this modal content with the ESC key" at bounding box center [1541, 19] width 30 height 30
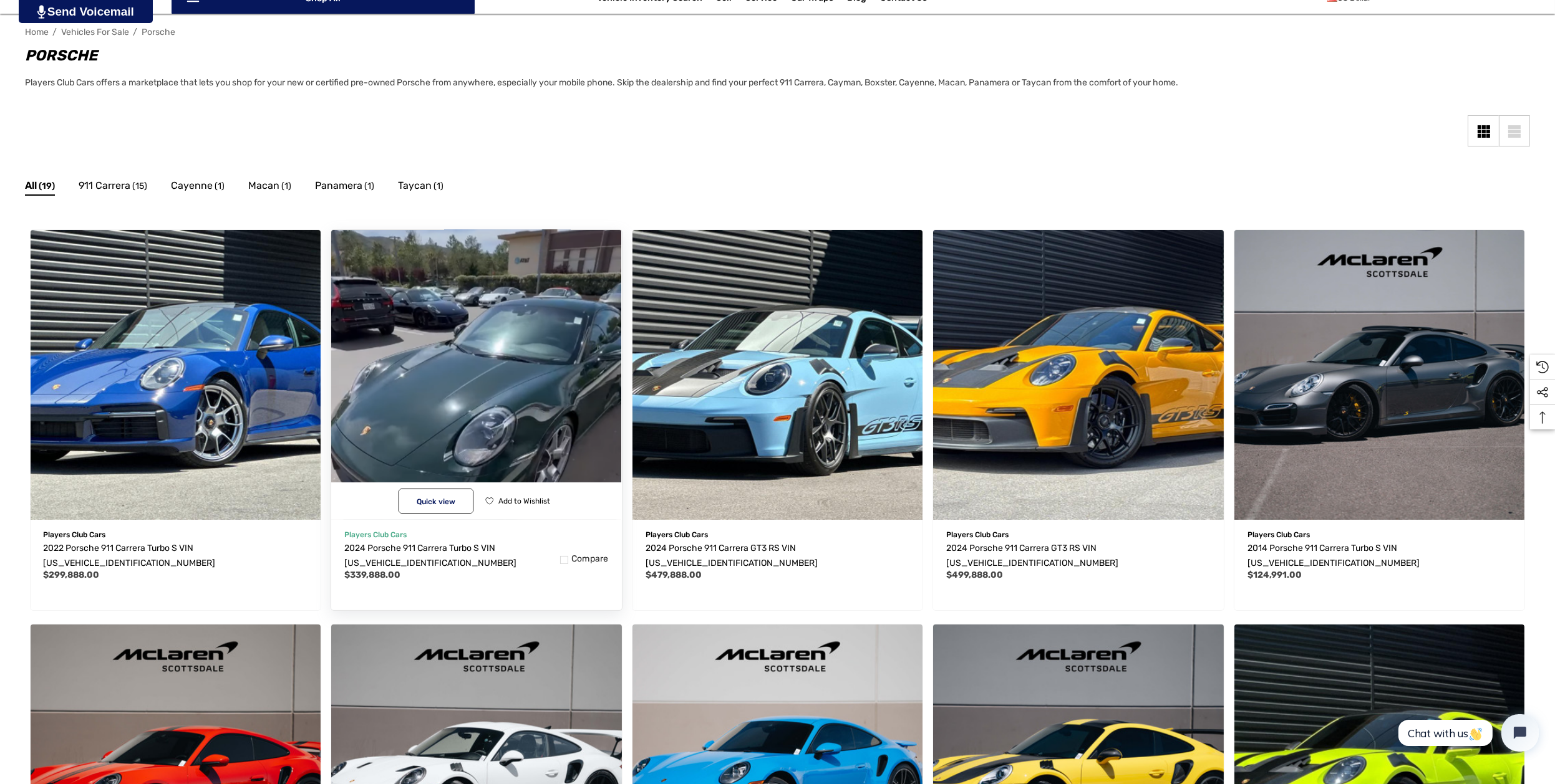
click at [485, 329] on img "2024 Porsche 911 Carrera Turbo S VIN WP0AD2A93RS253171,$339,888.00\a" at bounding box center [476, 374] width 319 height 319
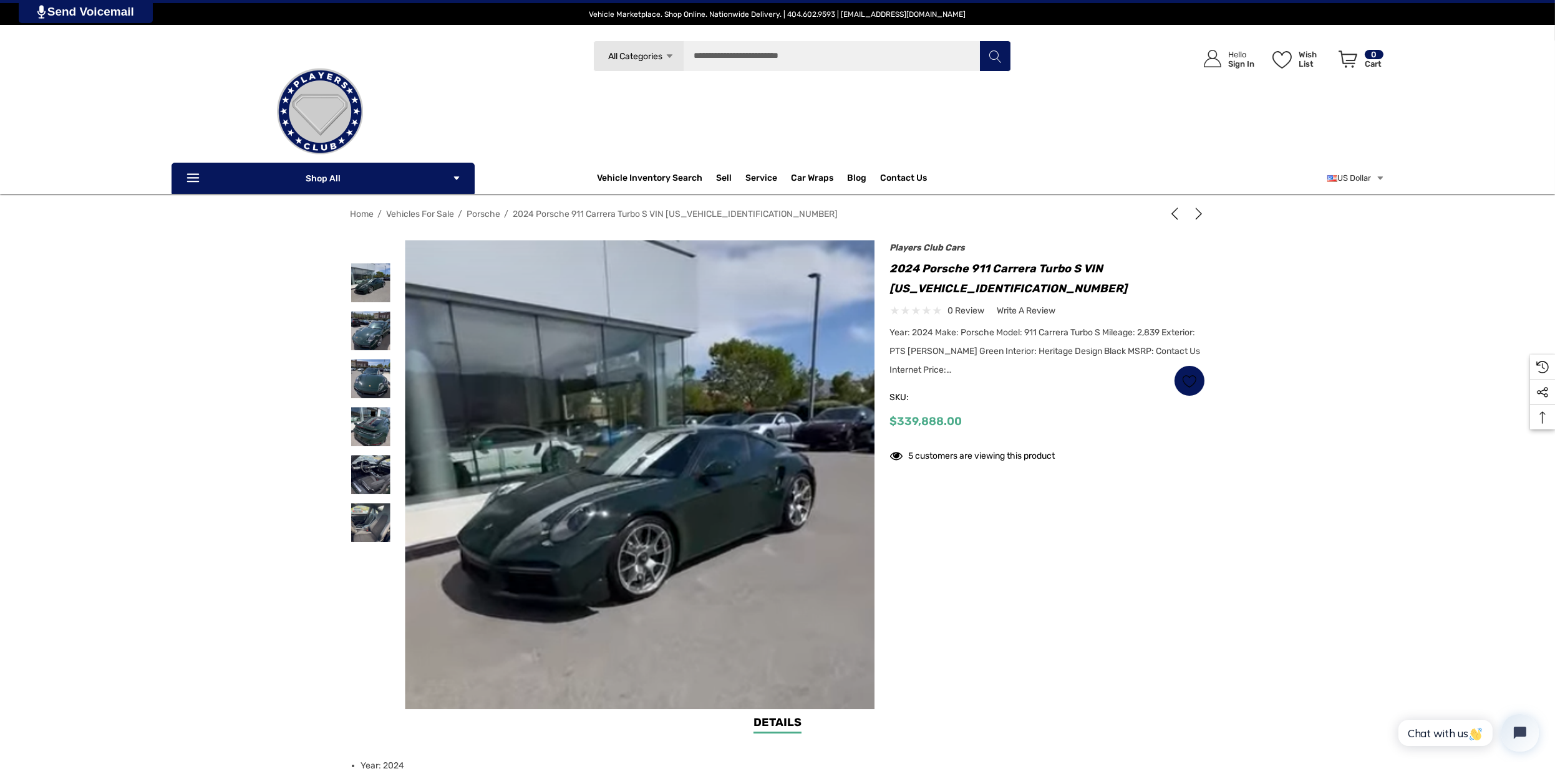
click at [633, 384] on img at bounding box center [641, 538] width 580 height 798
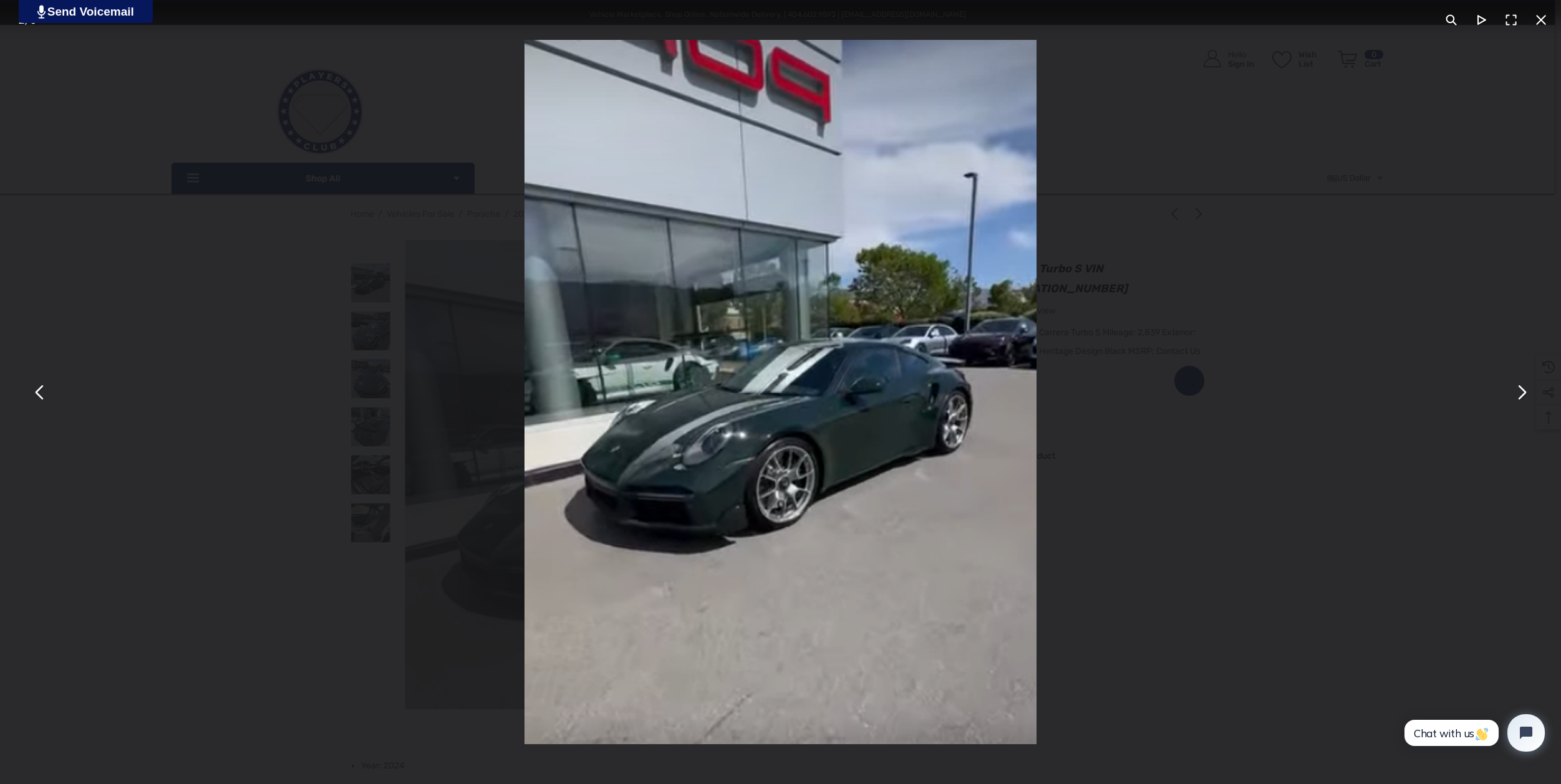
click at [747, 408] on img "You can close this modal content with the ESC key" at bounding box center [780, 392] width 512 height 704
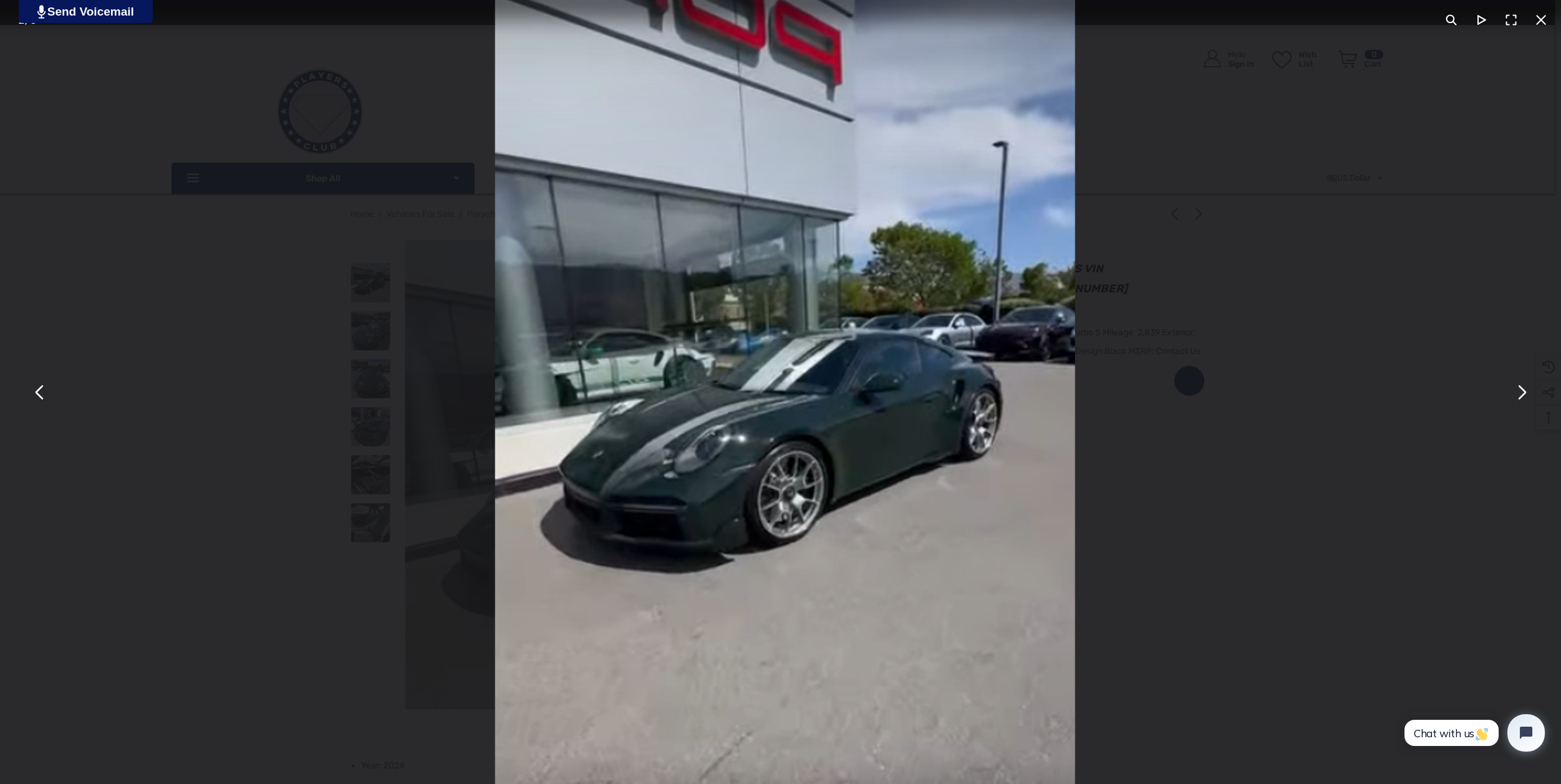
click at [1522, 405] on button "You can close this modal content with the ESC key" at bounding box center [1521, 392] width 30 height 30
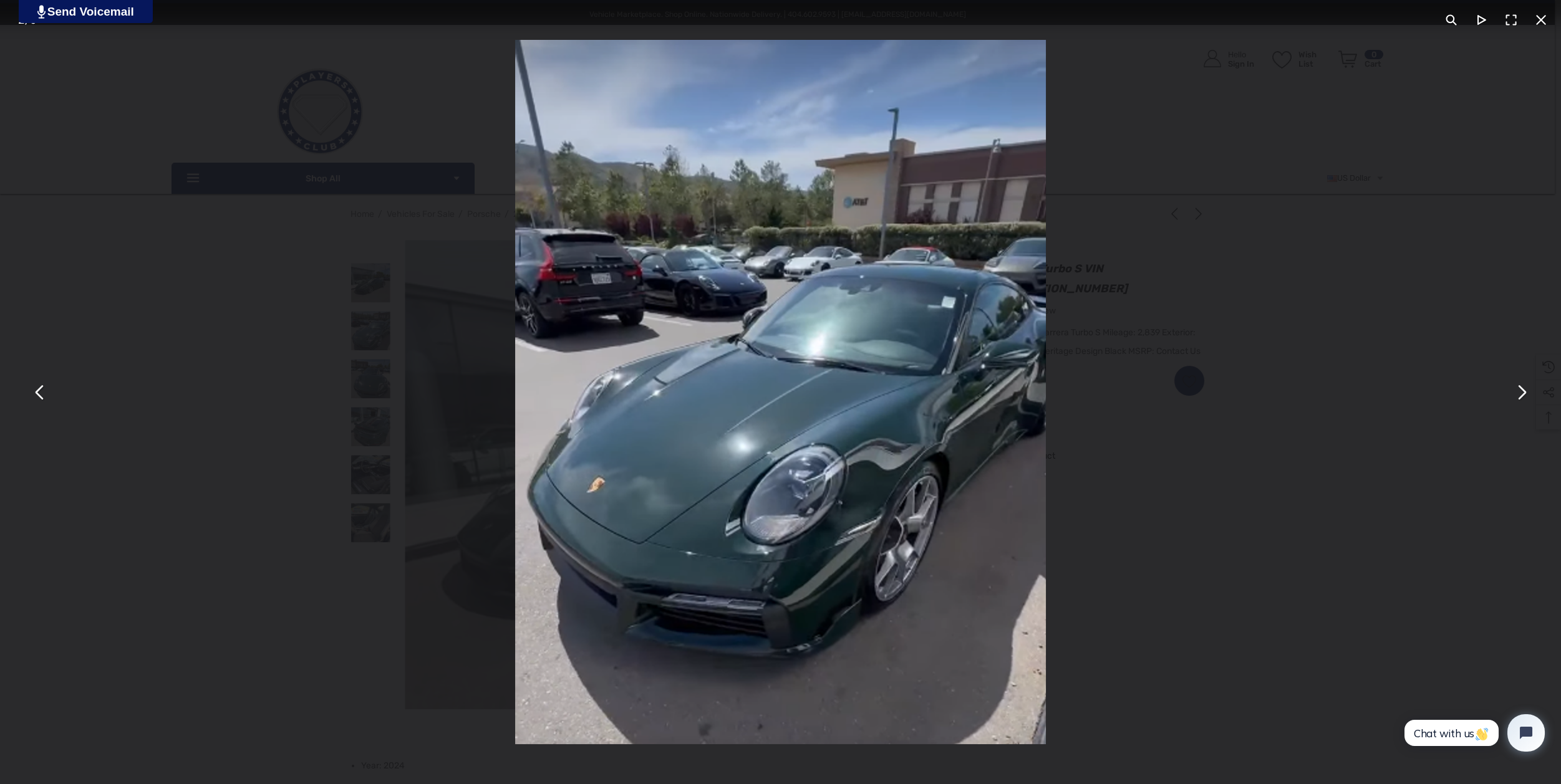
click at [1521, 393] on button "You can close this modal content with the ESC key" at bounding box center [1521, 392] width 30 height 30
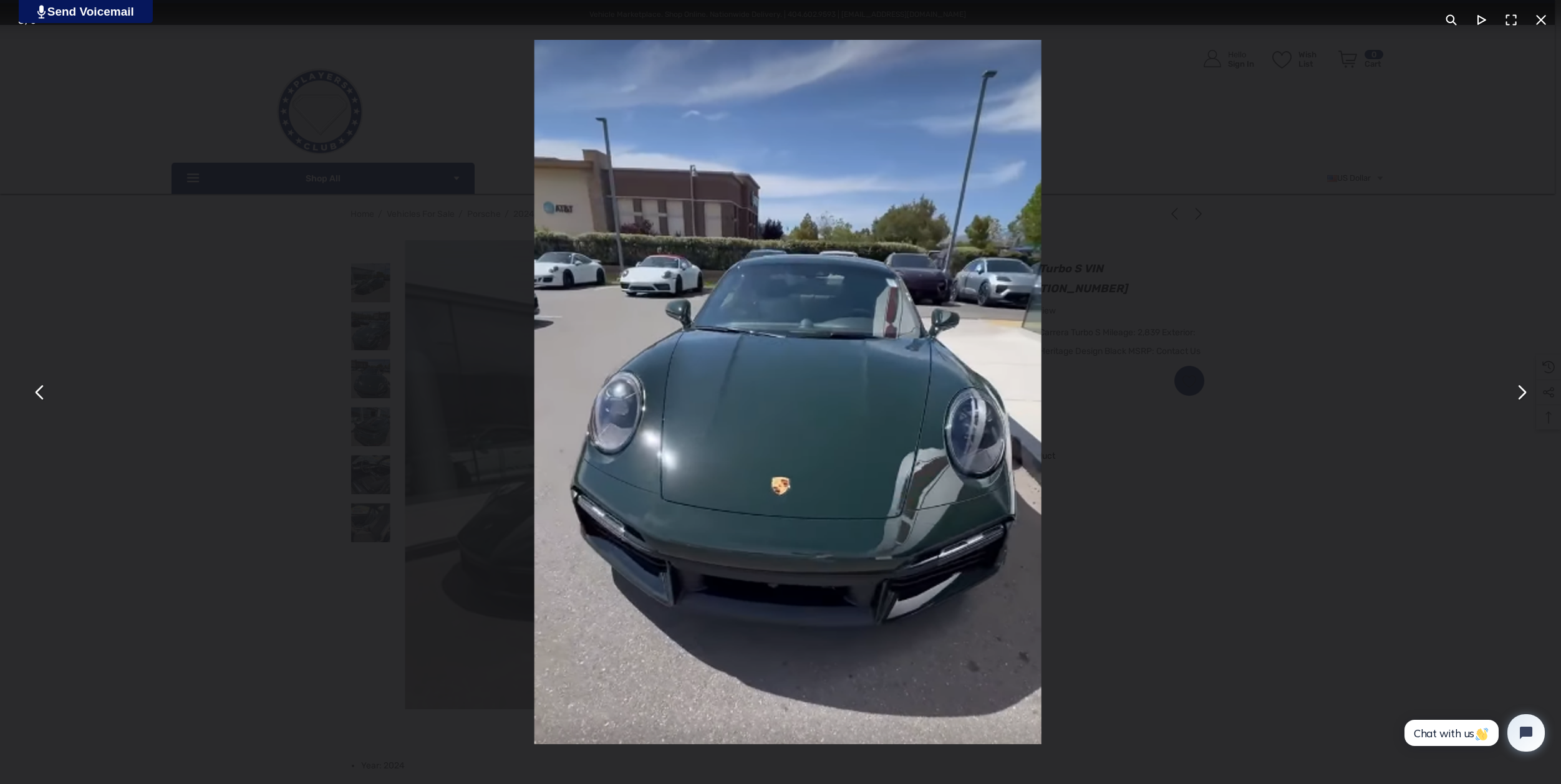
click at [1521, 393] on button "You can close this modal content with the ESC key" at bounding box center [1521, 392] width 30 height 30
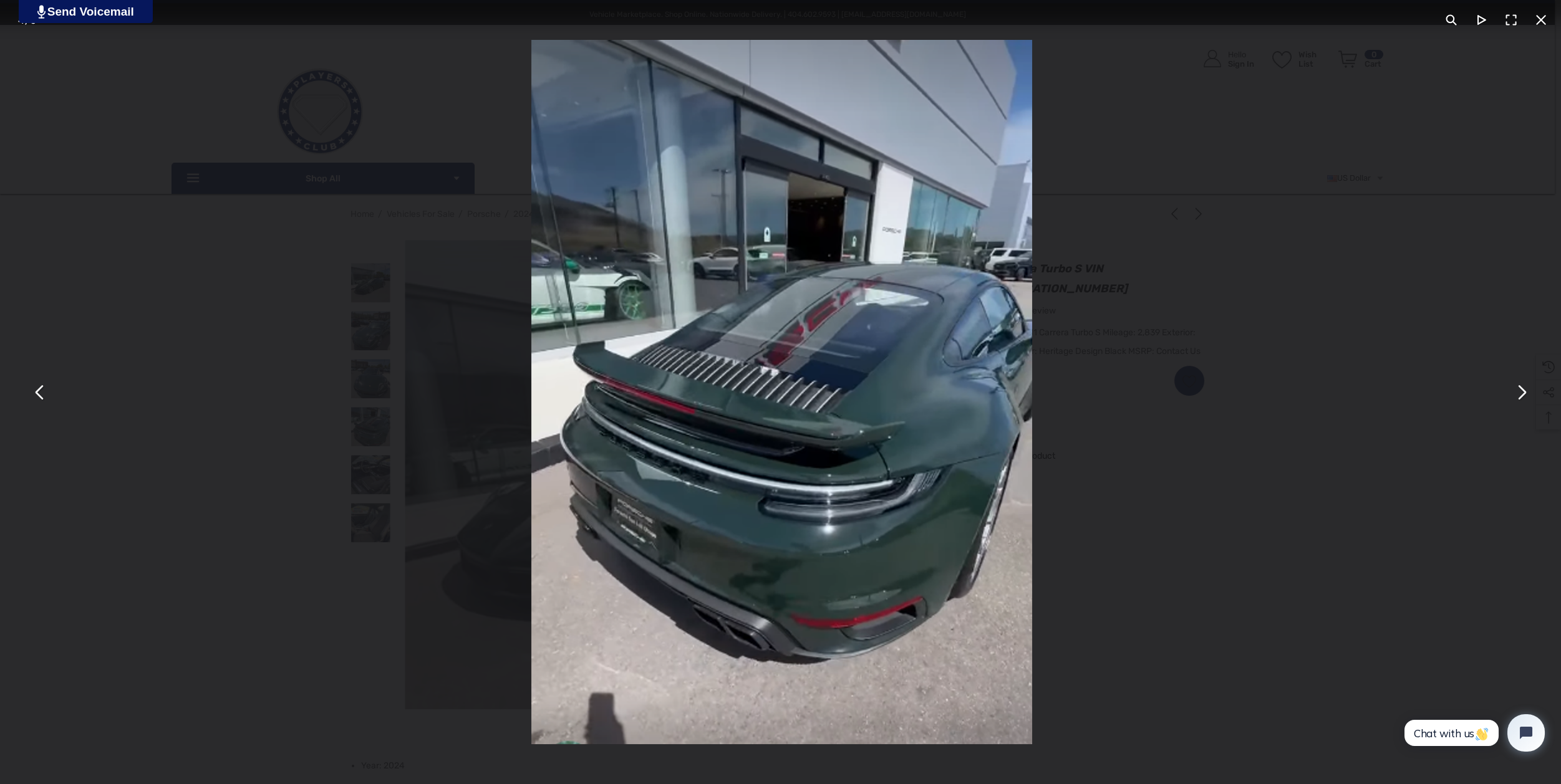
click at [1521, 393] on button "You can close this modal content with the ESC key" at bounding box center [1521, 392] width 30 height 30
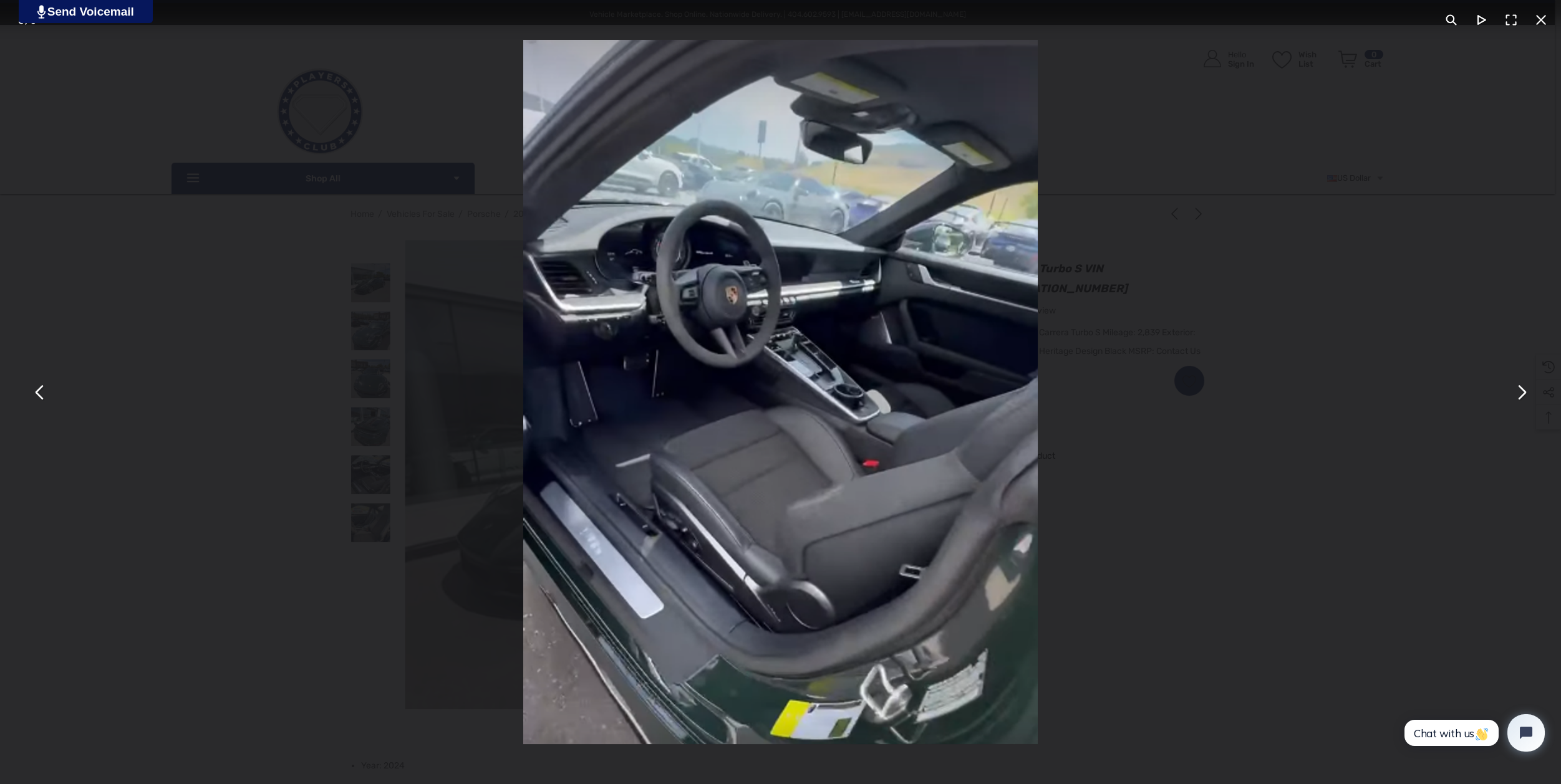
click at [1544, 23] on button "You can close this modal content with the ESC key" at bounding box center [1541, 19] width 30 height 30
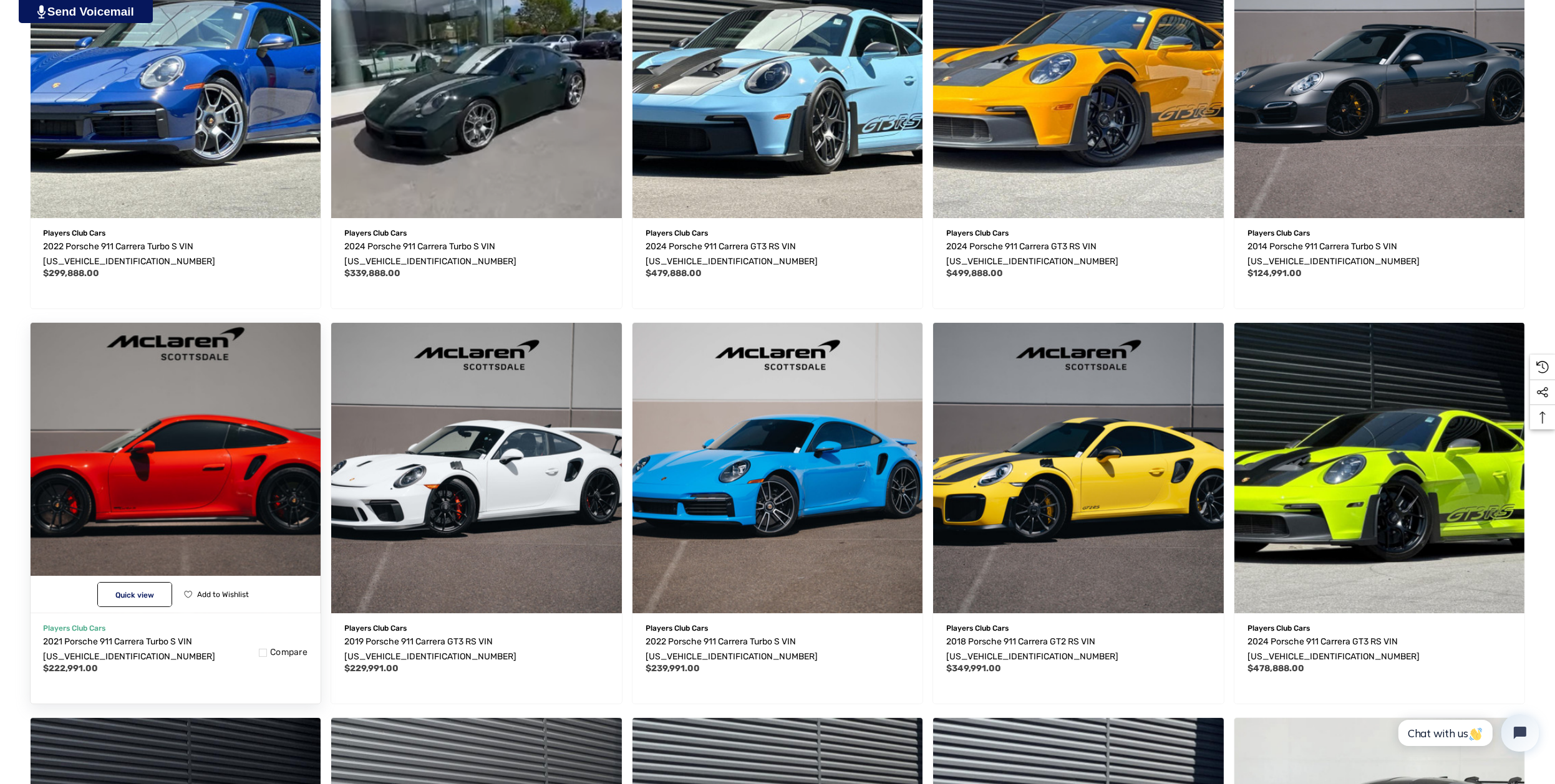
scroll to position [485, 0]
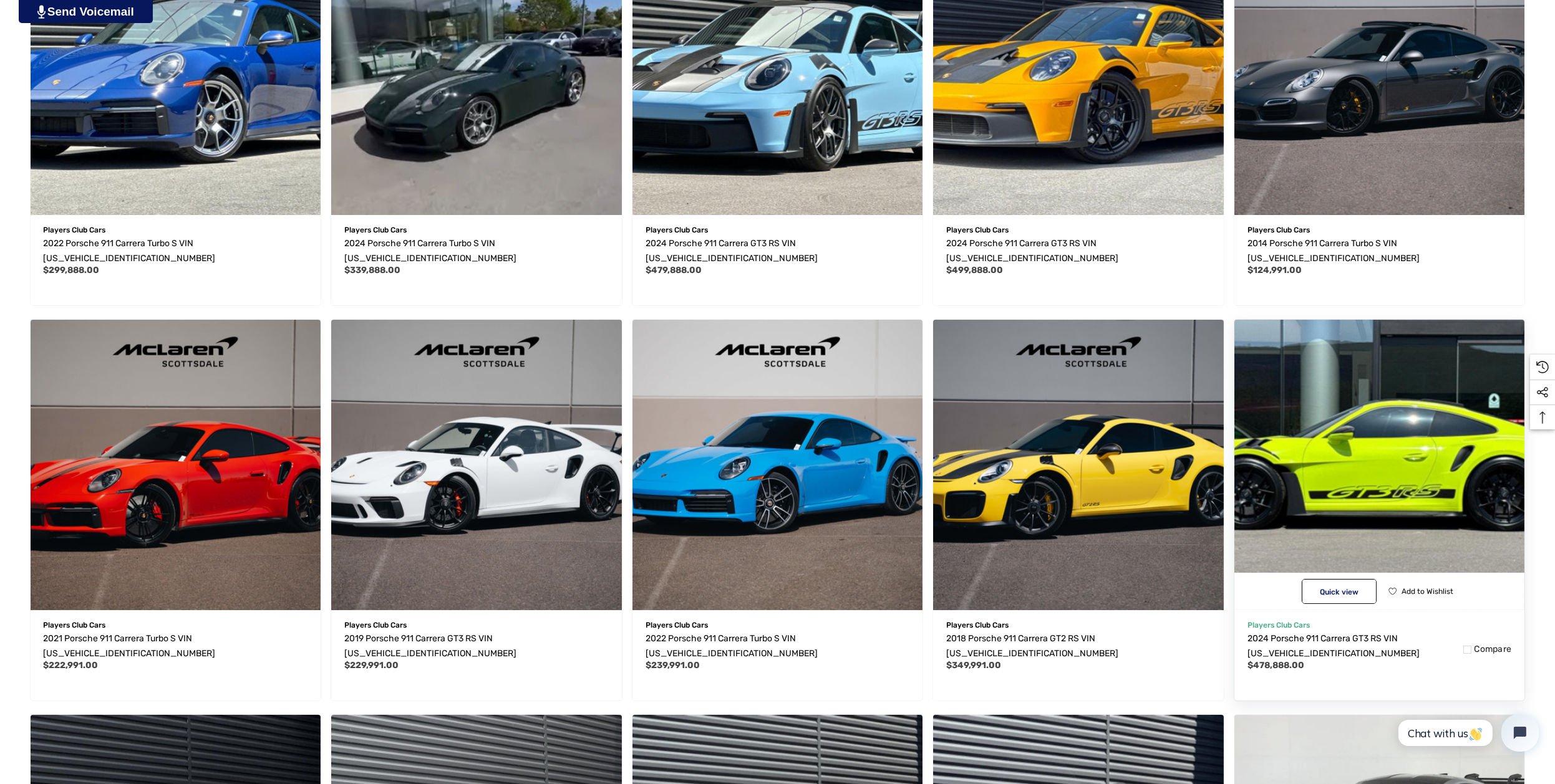
click at [1364, 493] on img "2024 Porsche 911 Carrera GT3 RS VIN WP0AF2A94RS273634,$478,888.00\a" at bounding box center [1380, 465] width 319 height 319
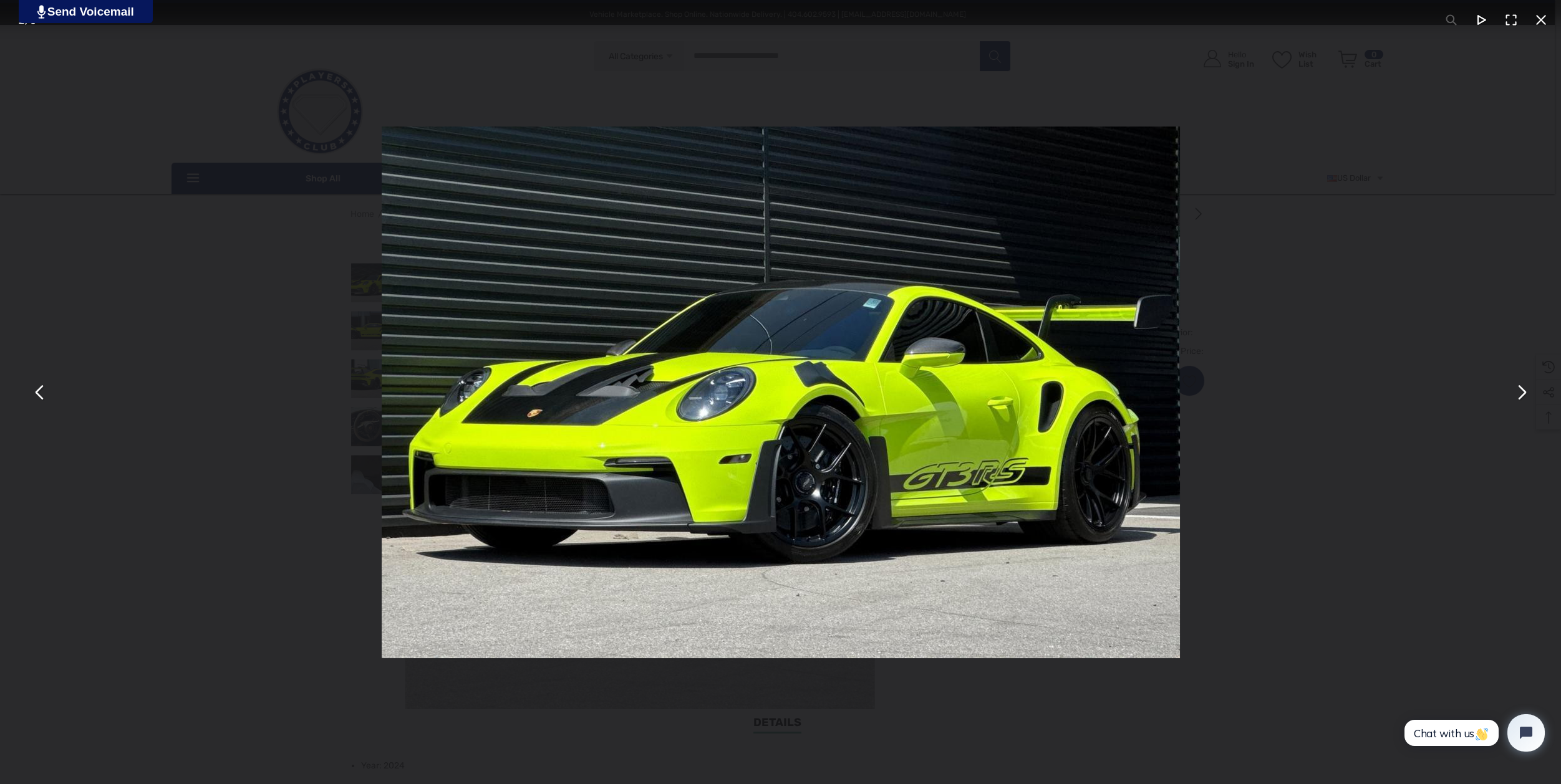
click at [1520, 394] on button "You can close this modal content with the ESC key" at bounding box center [1521, 392] width 30 height 30
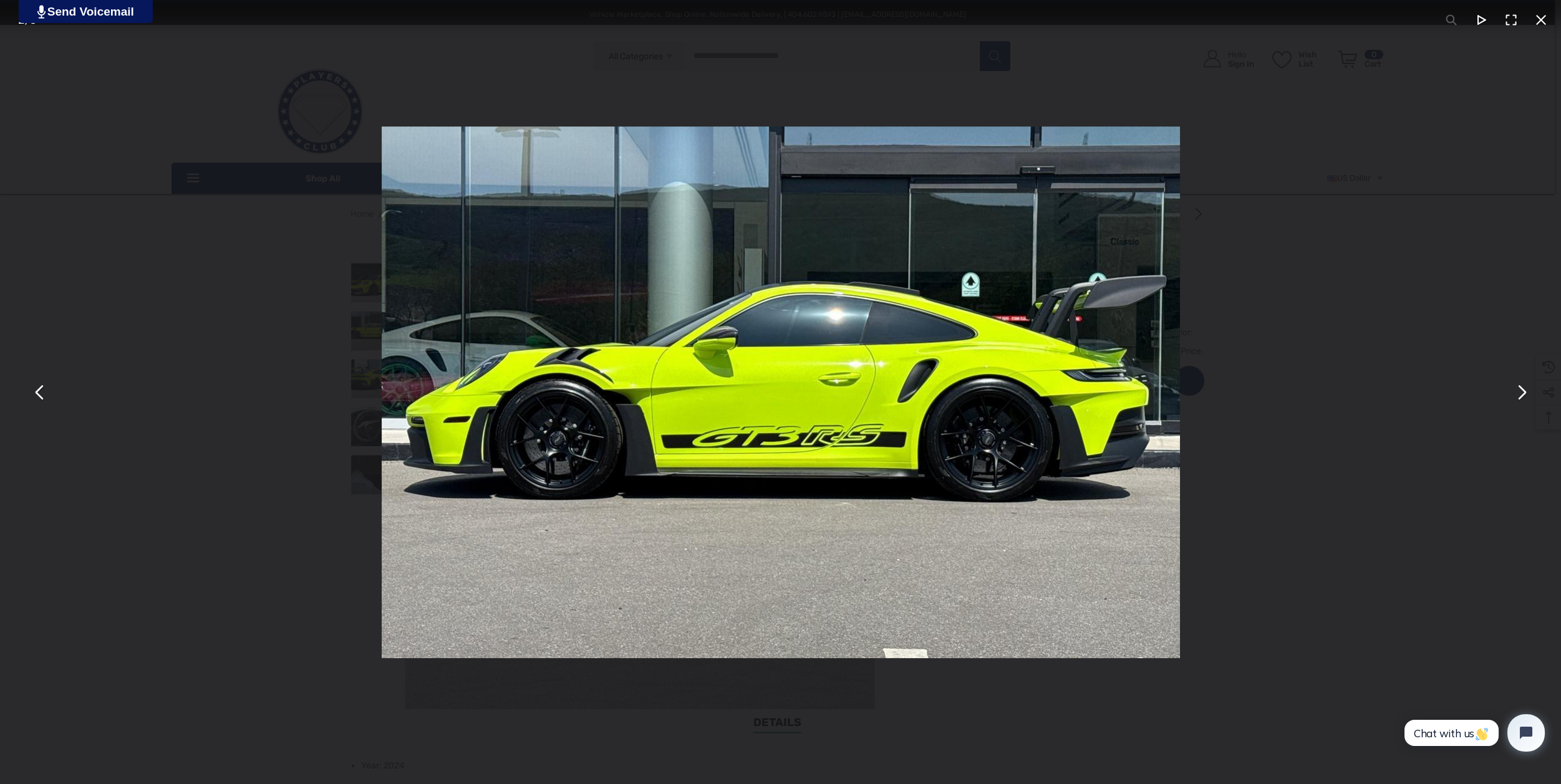
click at [1520, 394] on button "You can close this modal content with the ESC key" at bounding box center [1521, 392] width 30 height 30
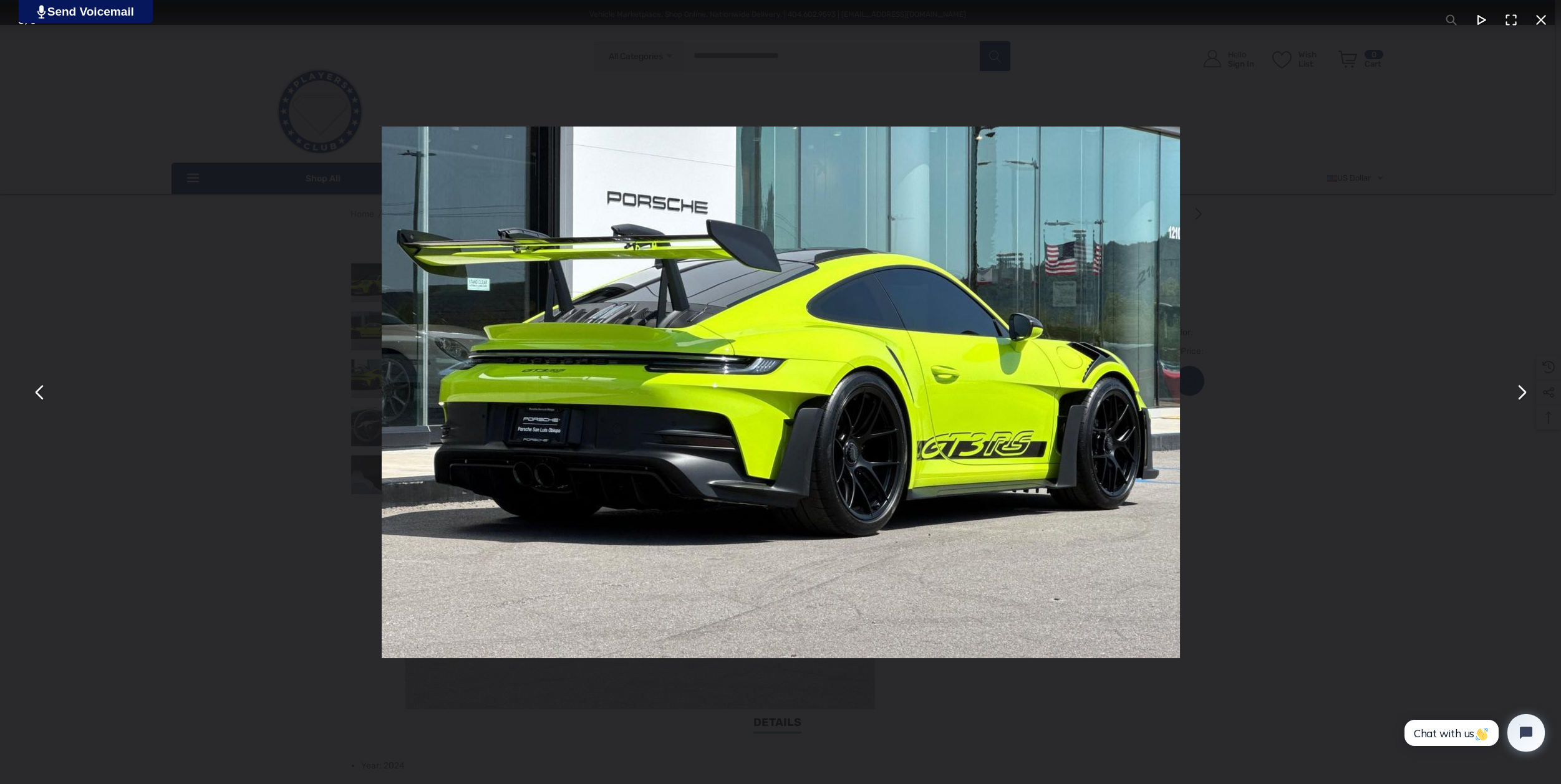
click at [1520, 394] on button "You can close this modal content with the ESC key" at bounding box center [1521, 392] width 30 height 30
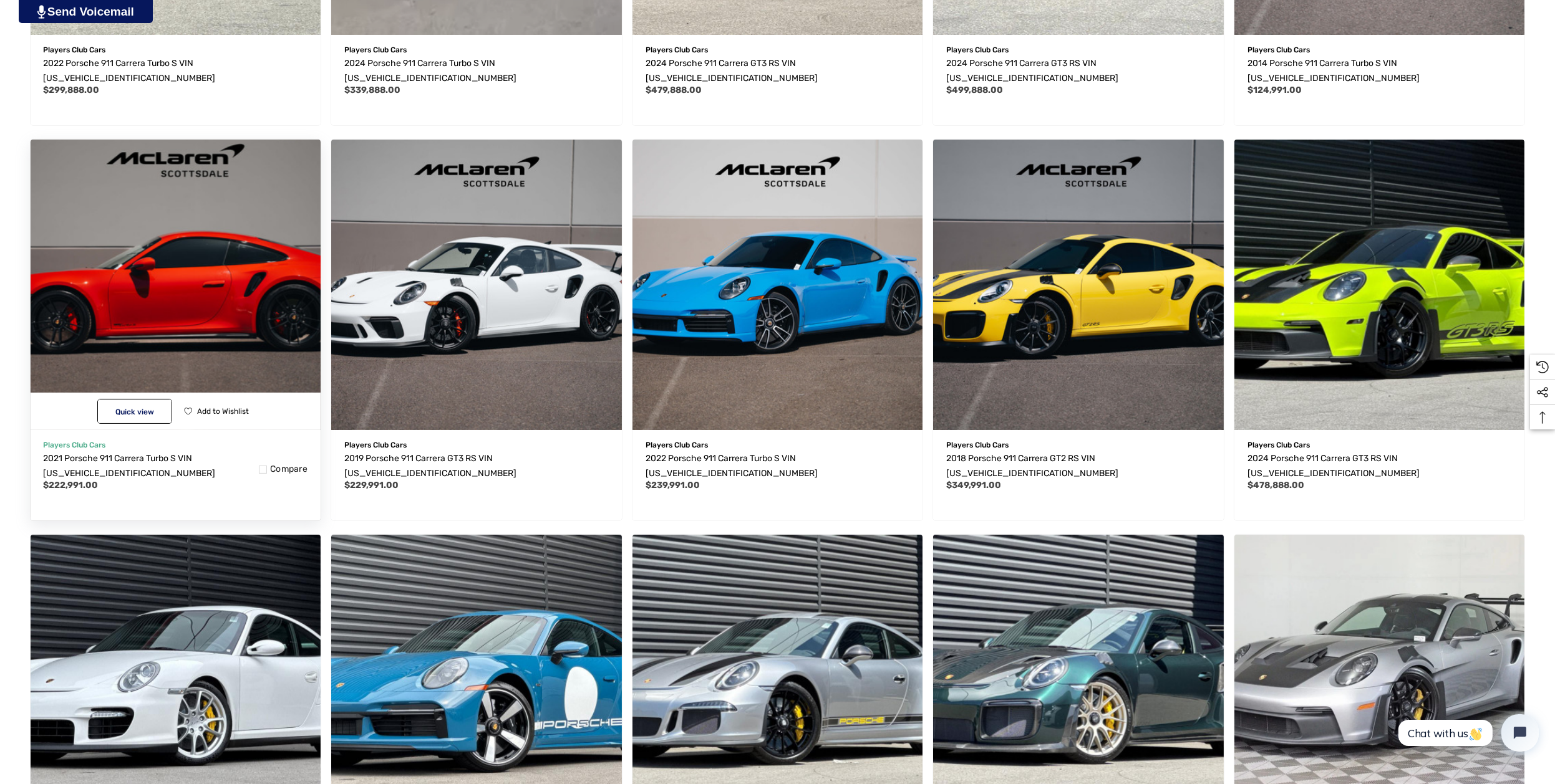
scroll to position [852, 0]
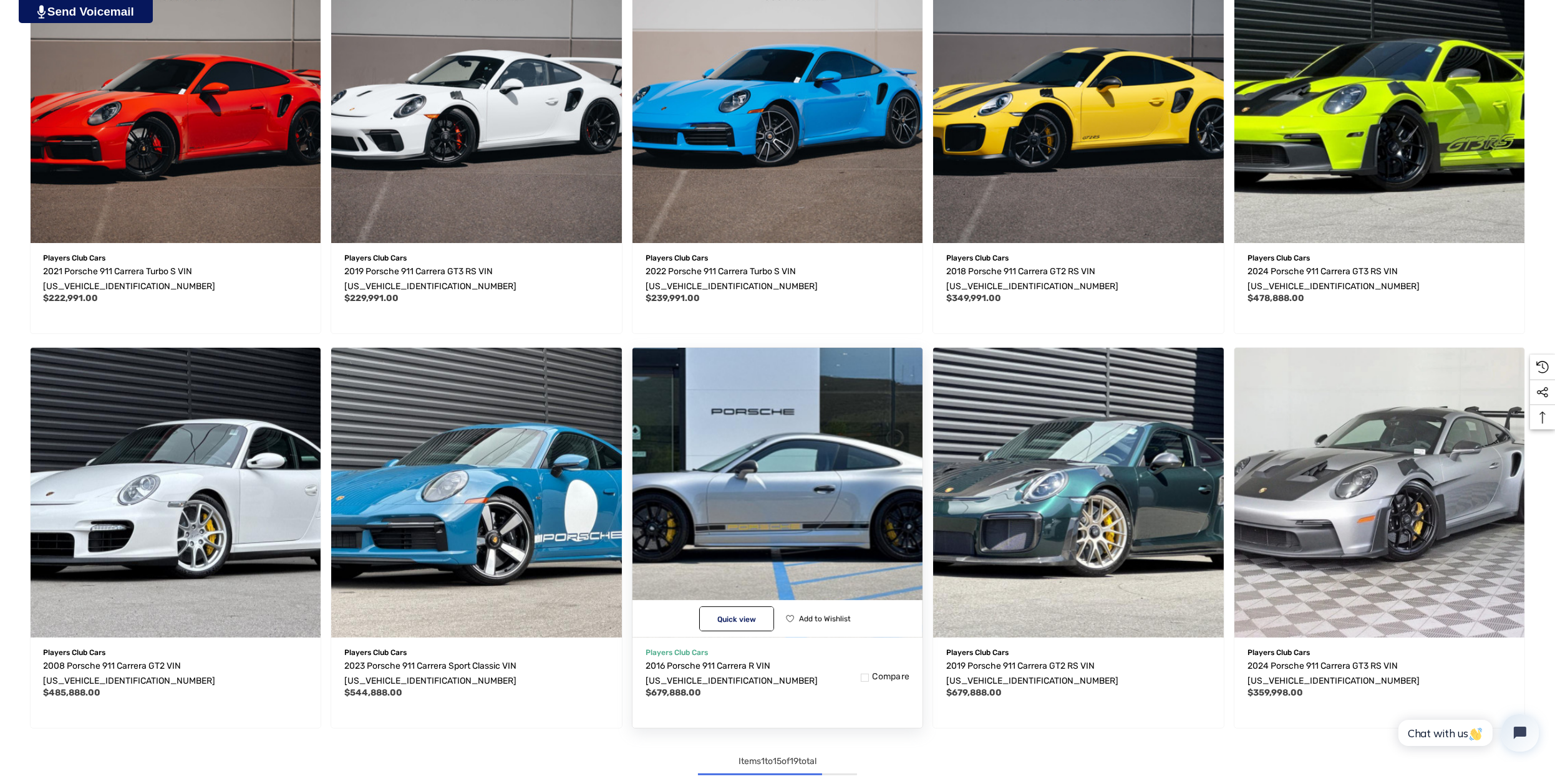
click at [795, 474] on img "2016 Porsche 911 Carrera R VIN WP0AF2A92GS195318,$679,888.00\a" at bounding box center [777, 492] width 319 height 319
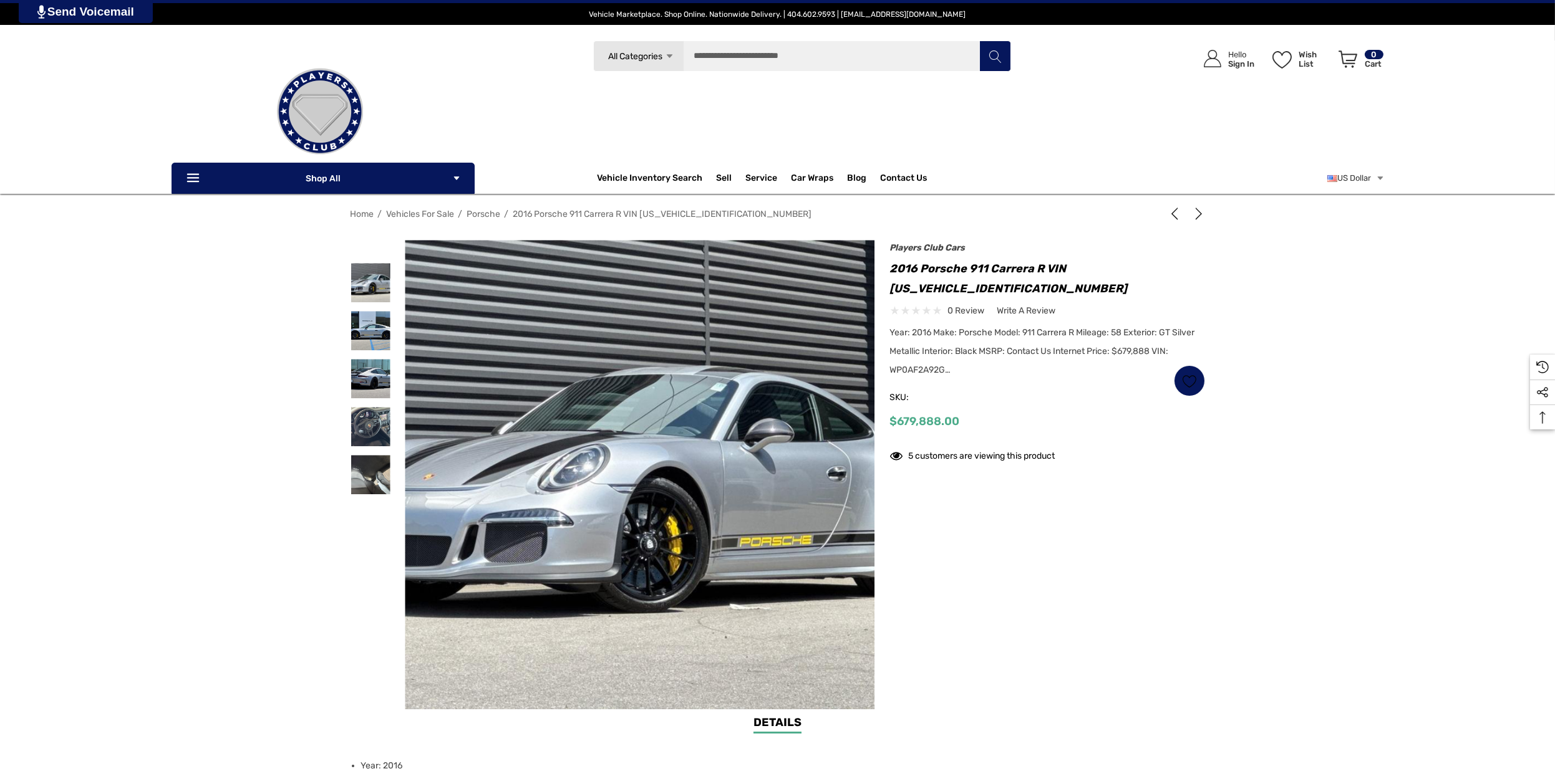
click at [648, 462] on img at bounding box center [639, 476] width 798 height 532
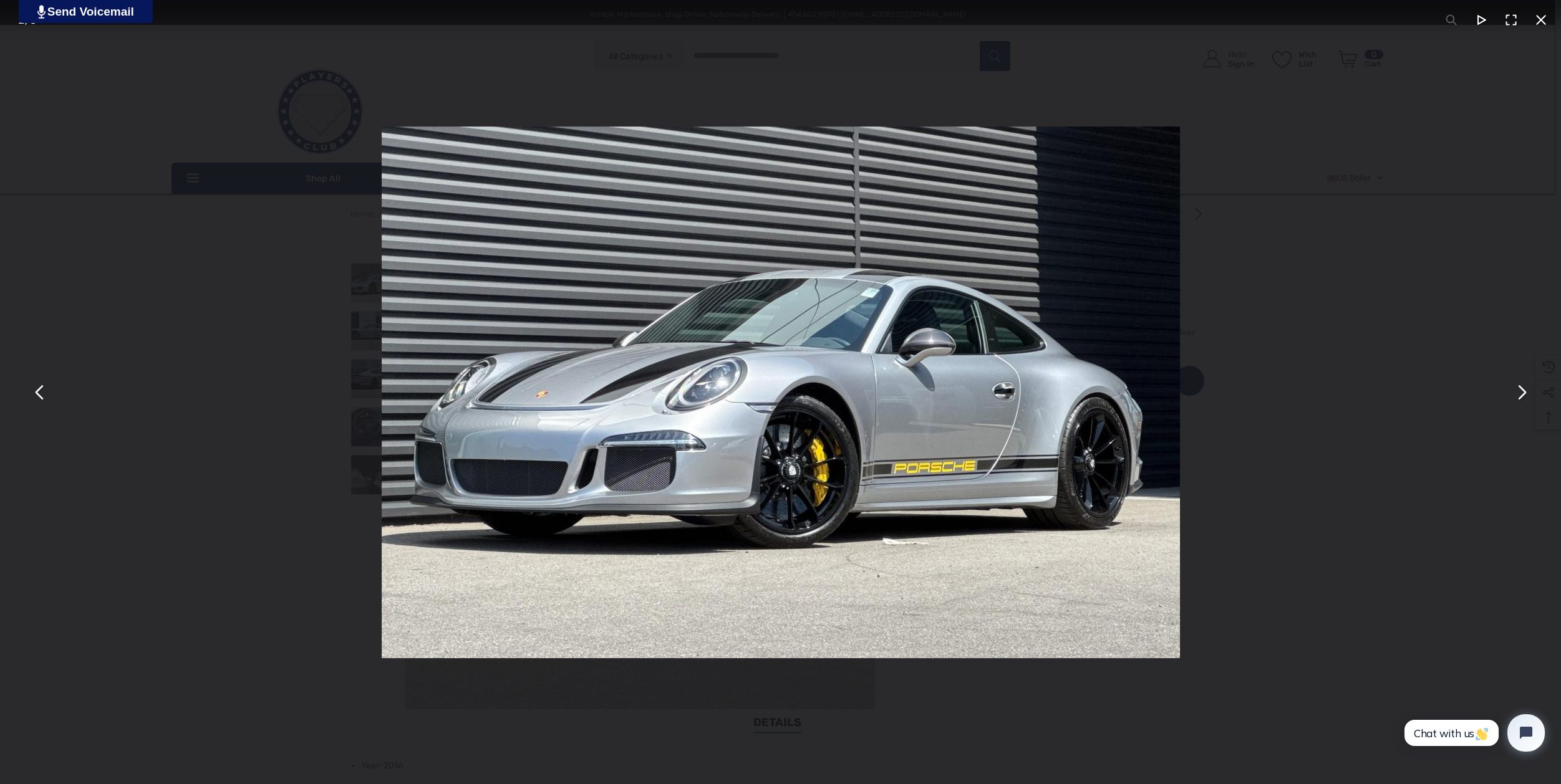
click at [1519, 394] on button "You can close this modal content with the ESC key" at bounding box center [1521, 392] width 30 height 30
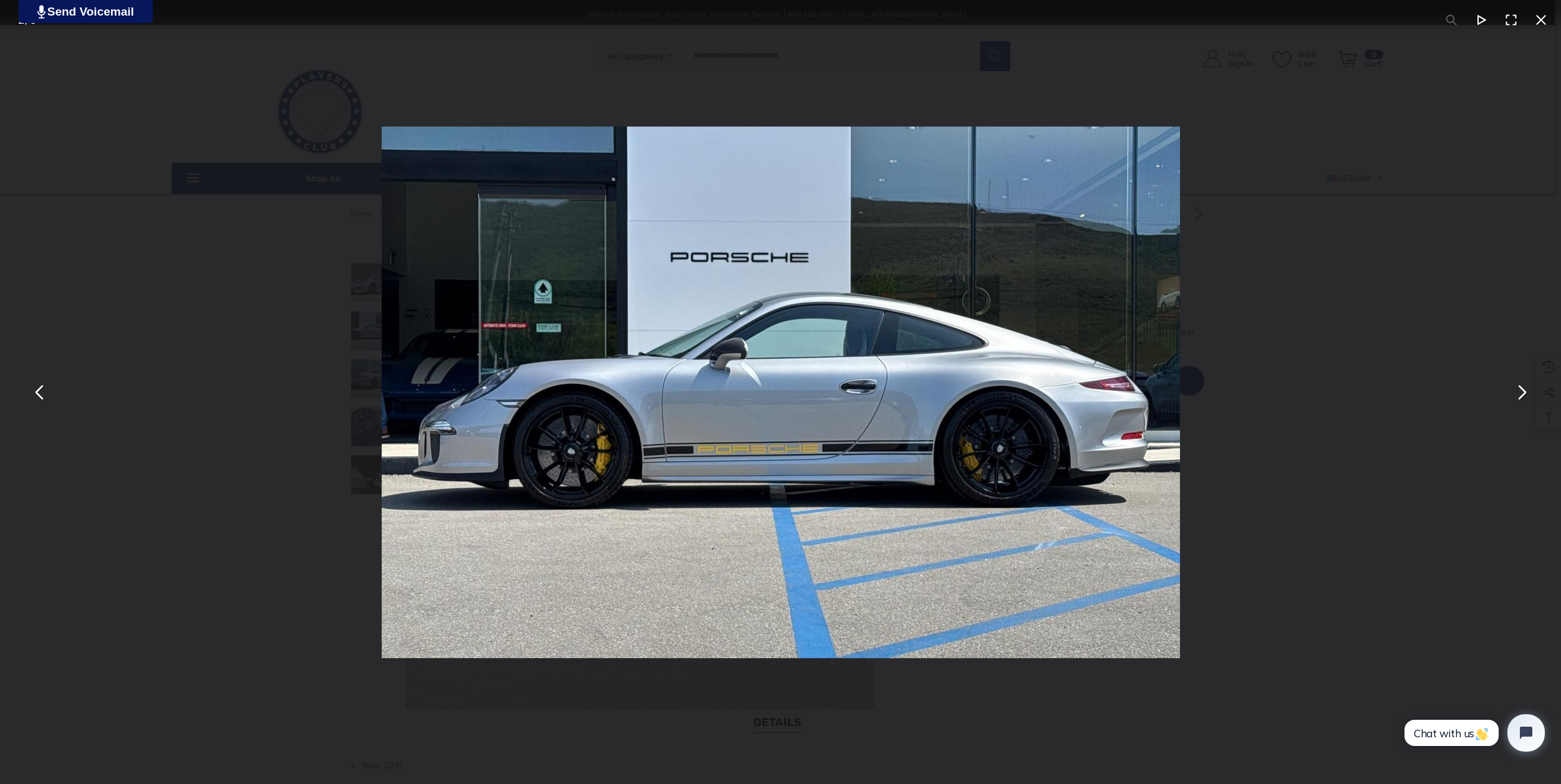
click at [1519, 394] on button "You can close this modal content with the ESC key" at bounding box center [1521, 392] width 30 height 30
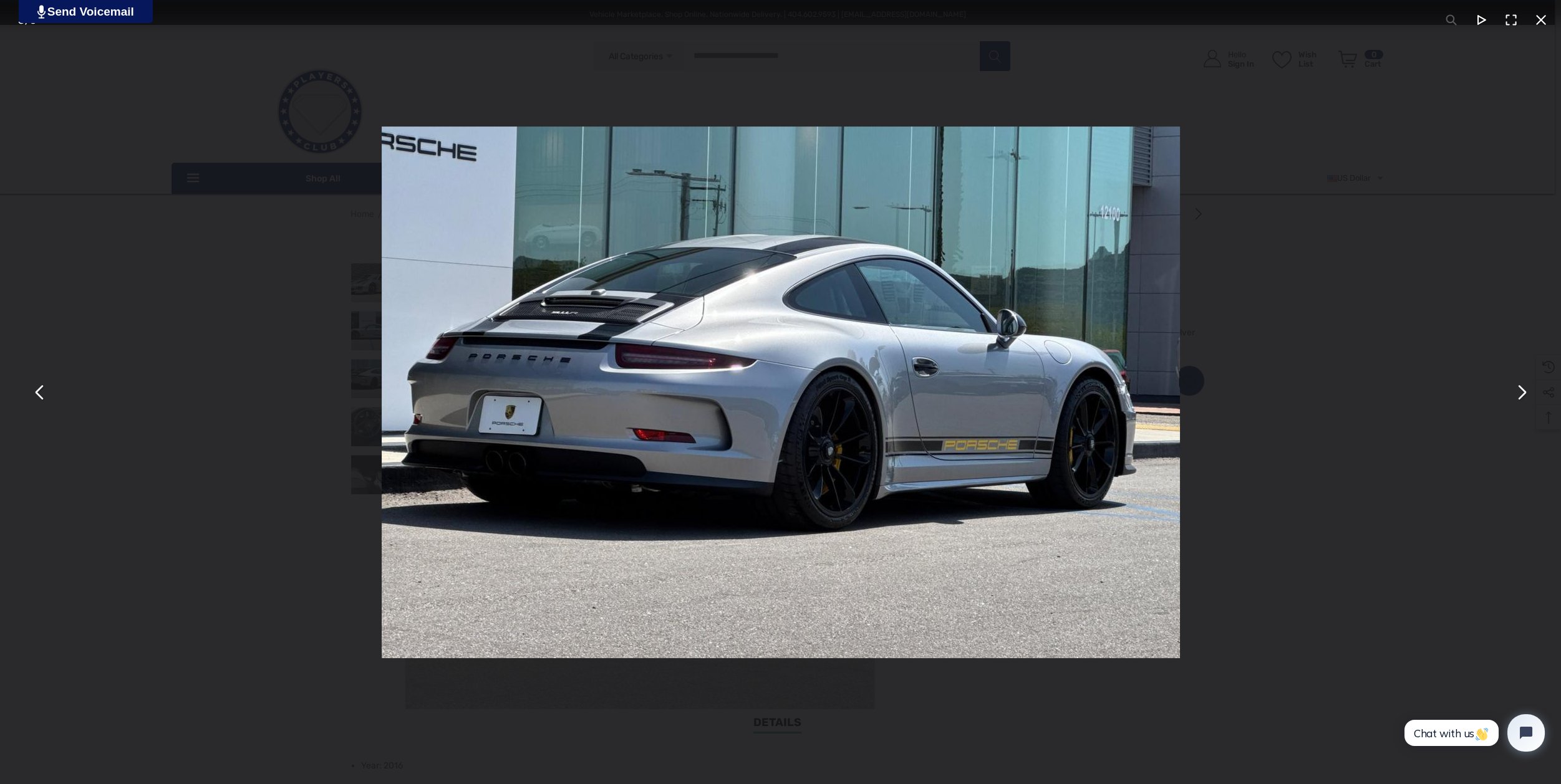
click at [1519, 392] on button "You can close this modal content with the ESC key" at bounding box center [1521, 392] width 30 height 30
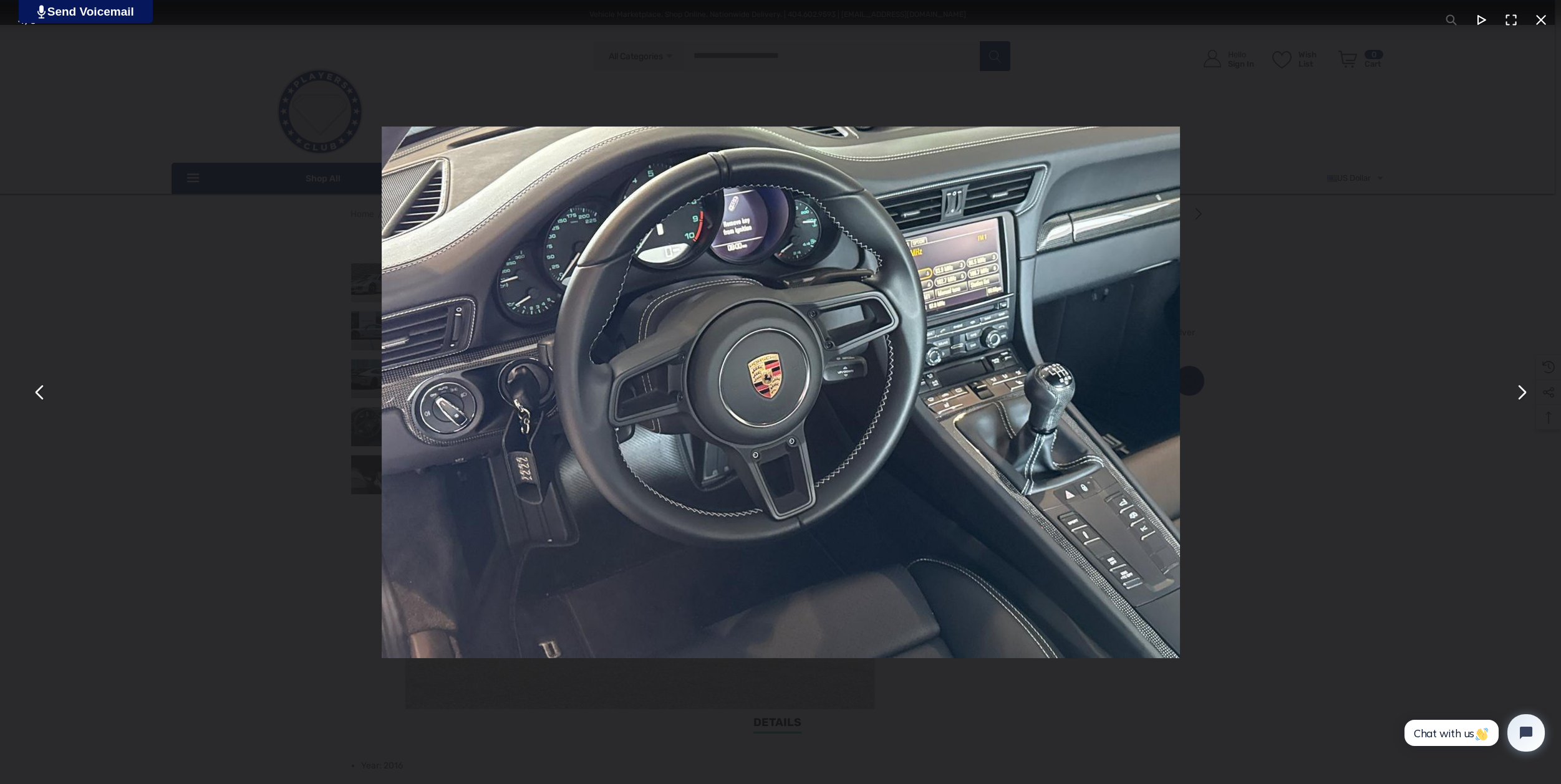
click at [1519, 392] on button "You can close this modal content with the ESC key" at bounding box center [1521, 392] width 30 height 30
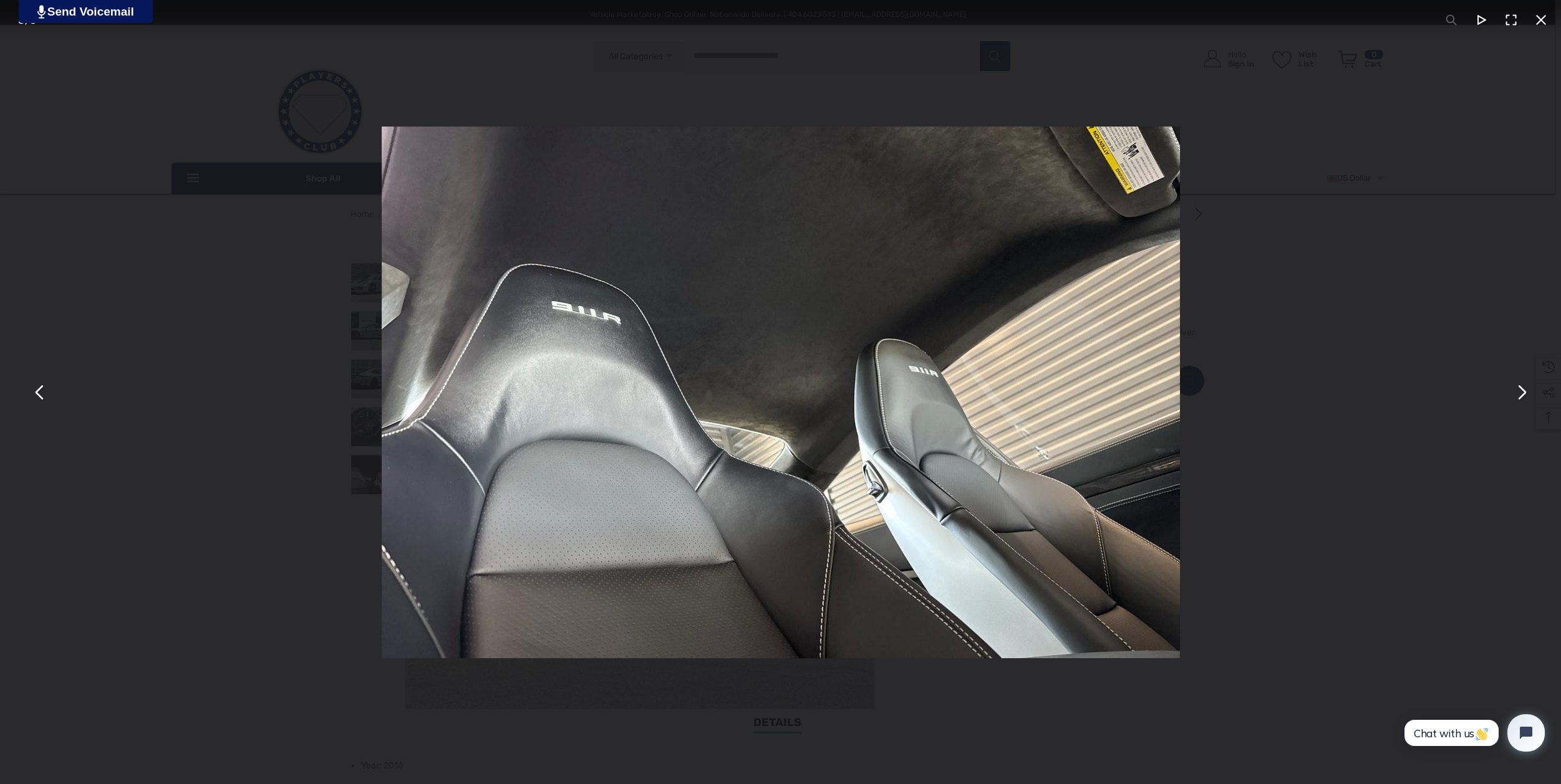
click at [1519, 392] on button "You can close this modal content with the ESC key" at bounding box center [1521, 392] width 30 height 30
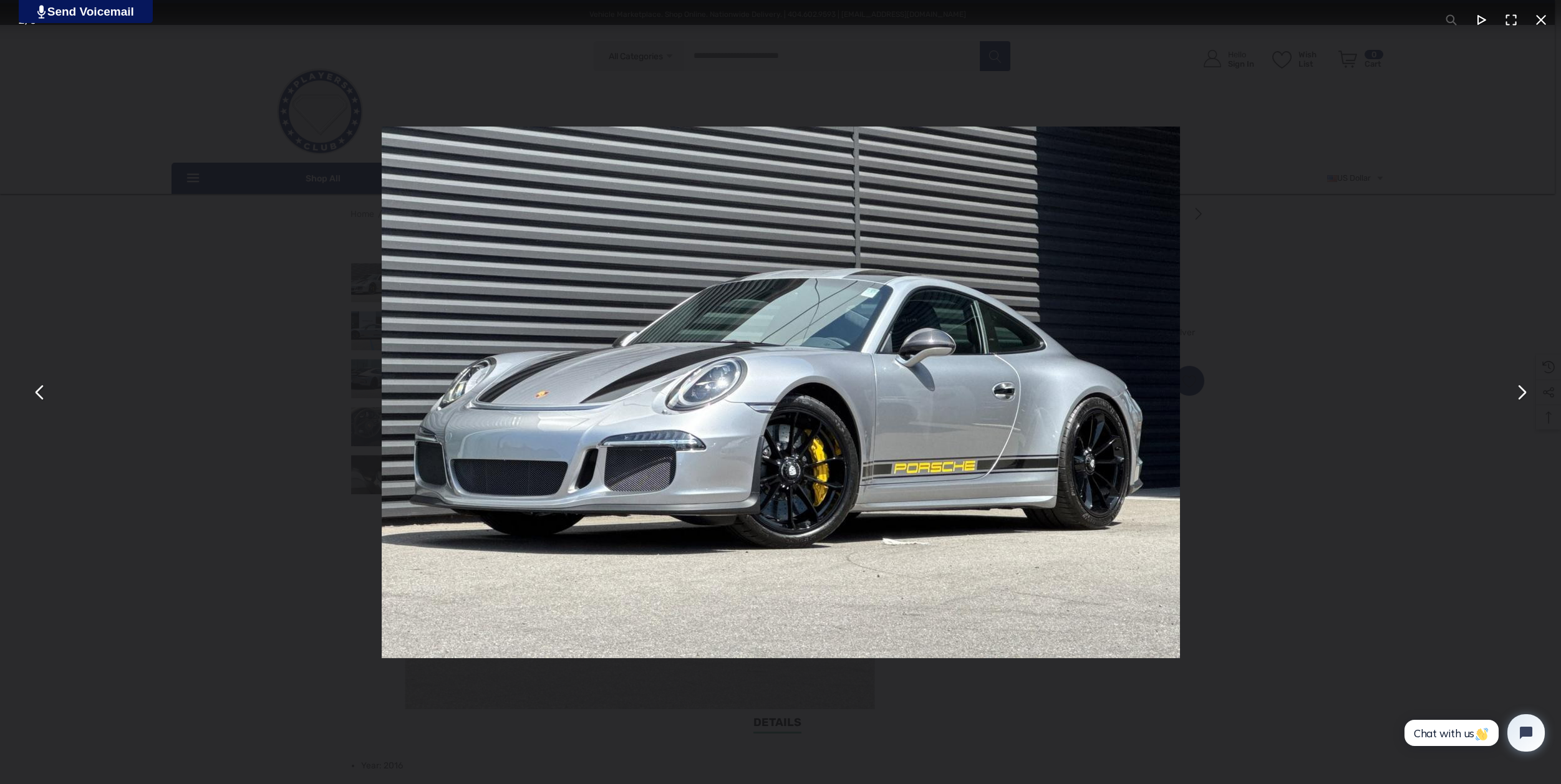
click at [1539, 16] on button "You can close this modal content with the ESC key" at bounding box center [1541, 19] width 30 height 30
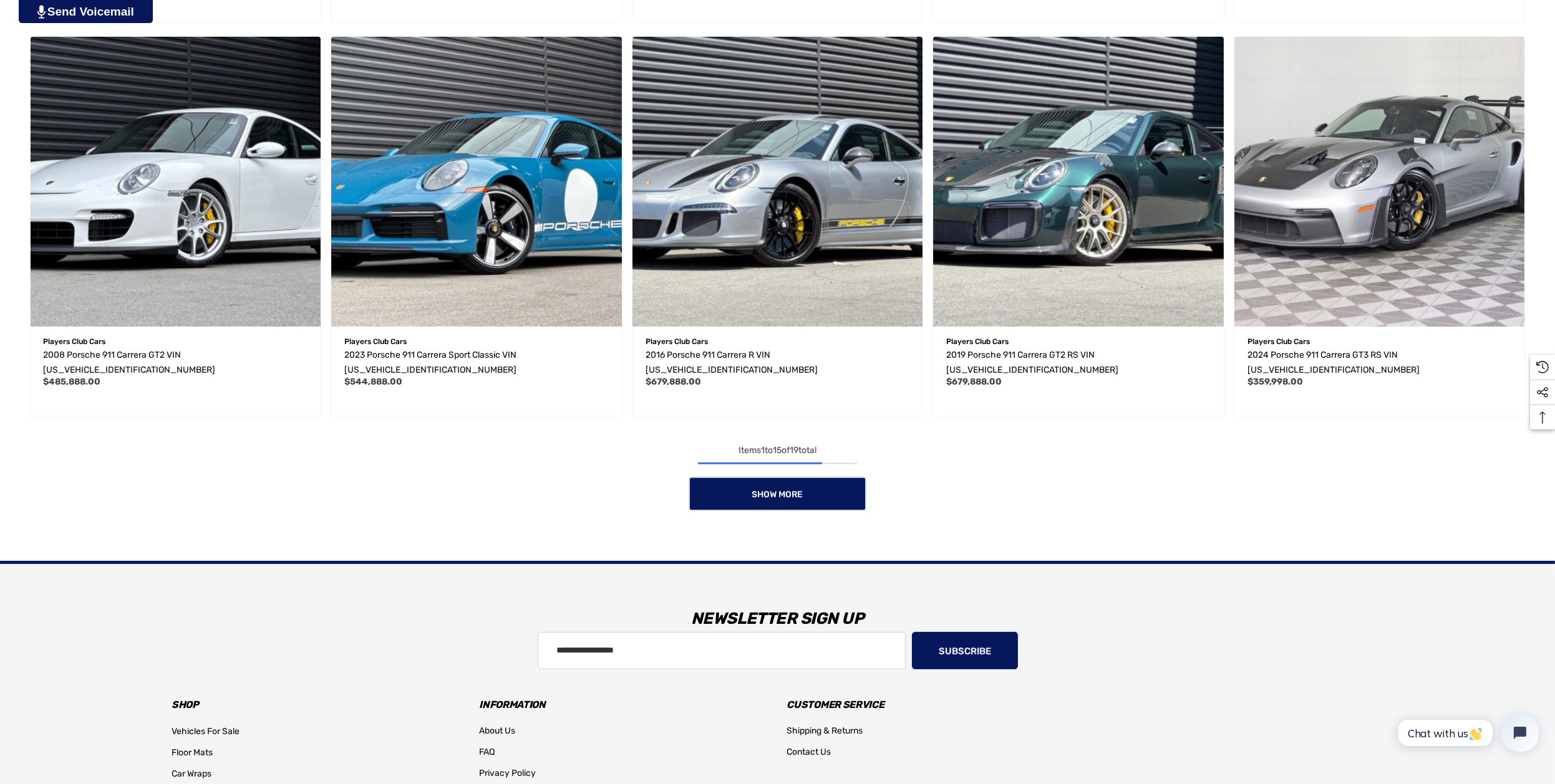
scroll to position [1164, 0]
click at [797, 488] on span "Show More" at bounding box center [778, 493] width 51 height 10
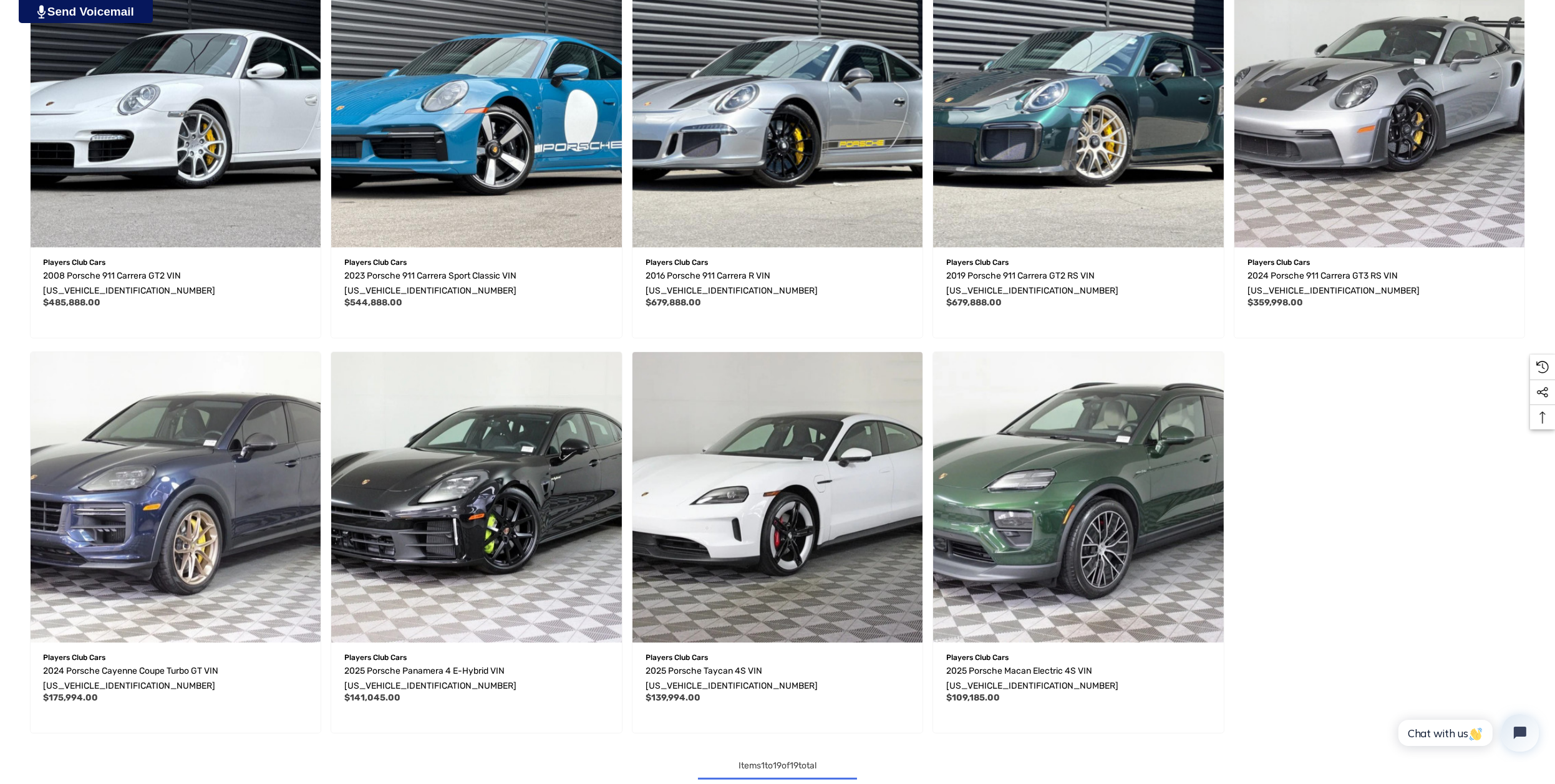
scroll to position [1289, 0]
